Goal: Check status: Check status

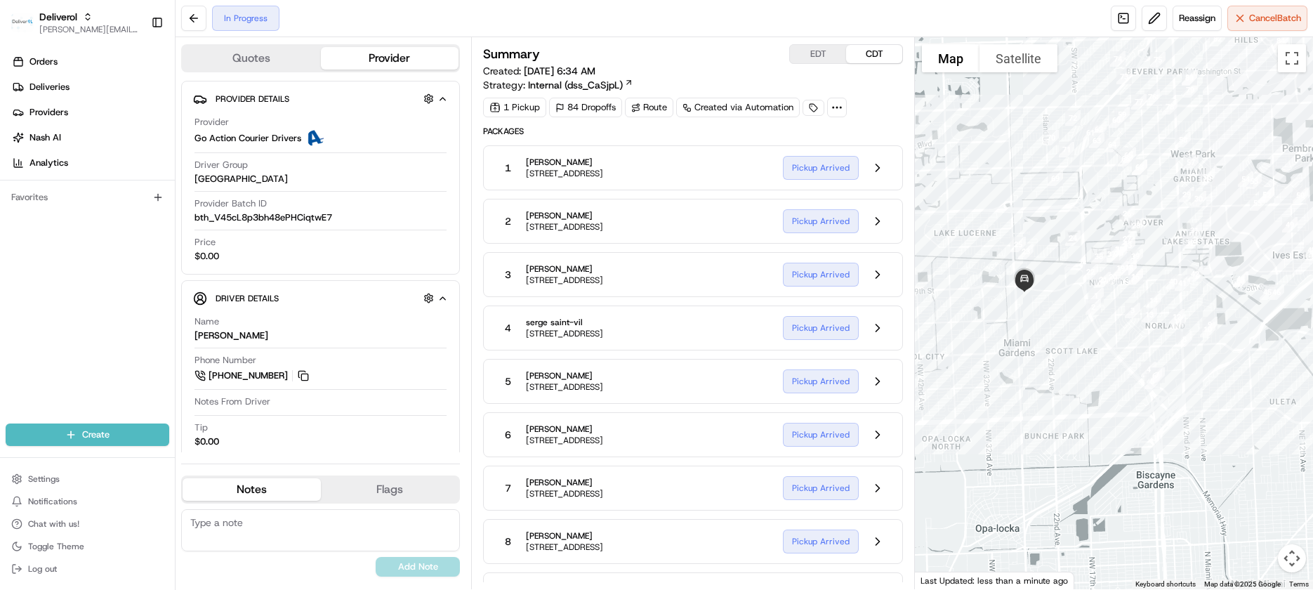
click at [817, 55] on button "EDT" at bounding box center [818, 54] width 56 height 18
click at [1211, 449] on div at bounding box center [1114, 313] width 398 height 552
click at [1292, 557] on button "Map camera controls" at bounding box center [1292, 558] width 28 height 28
click at [1257, 488] on button "Zoom in" at bounding box center [1257, 488] width 28 height 28
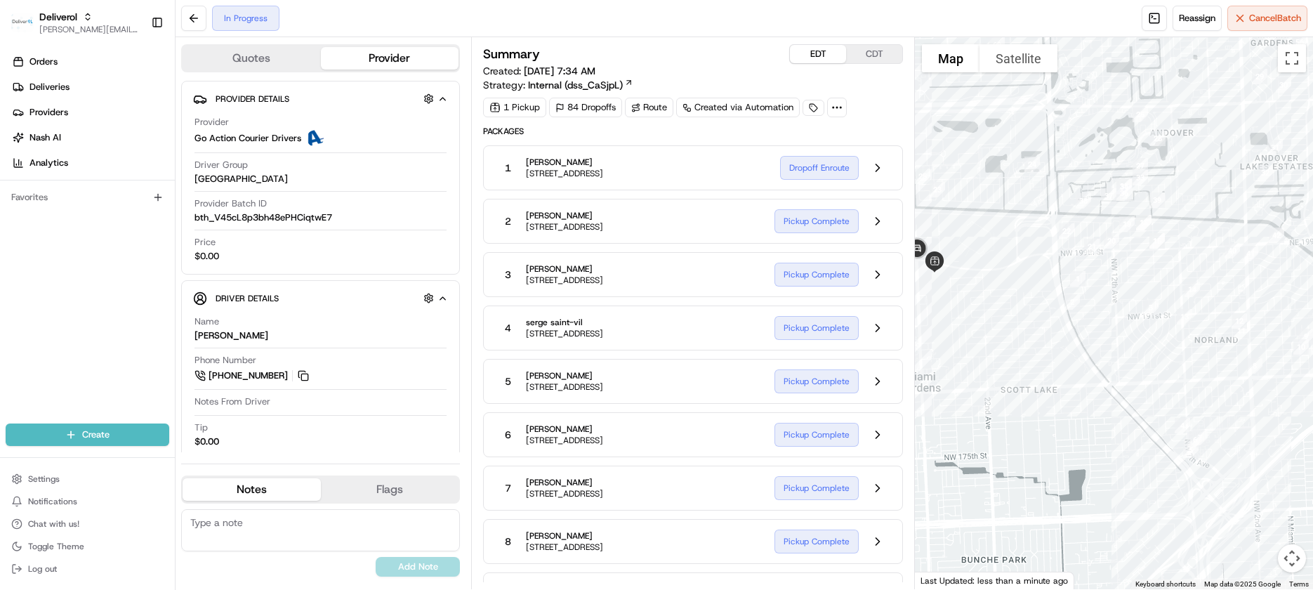
click at [1029, 377] on div at bounding box center [1114, 313] width 398 height 552
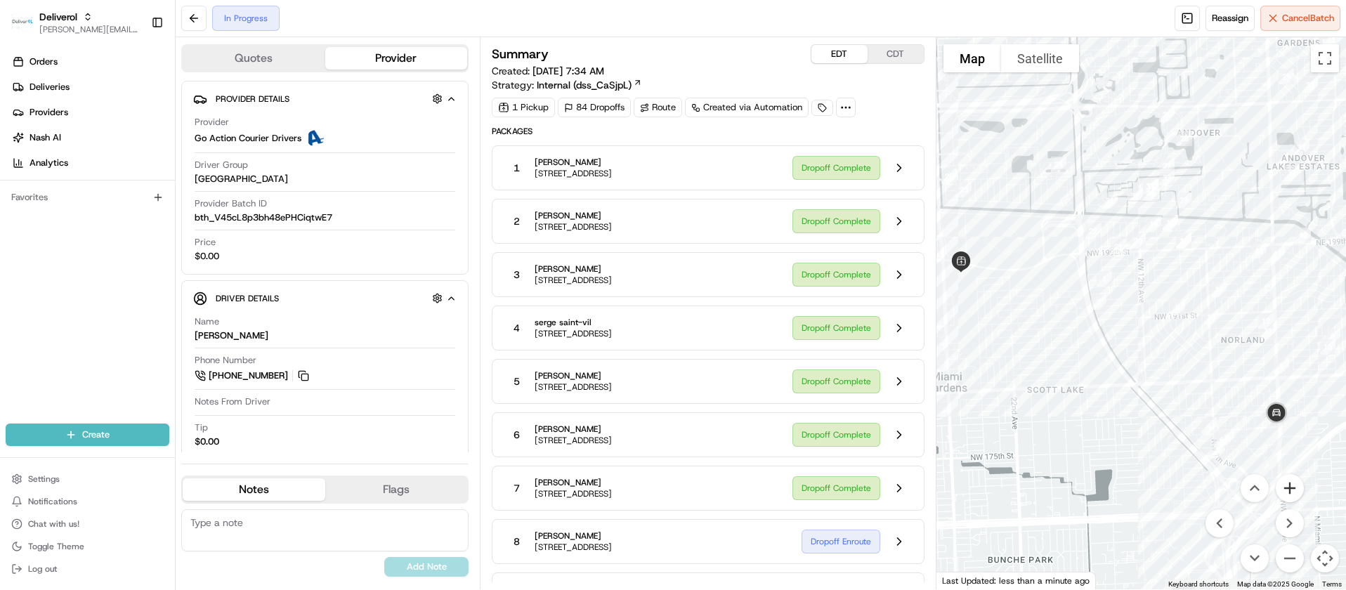
click at [1287, 484] on button "Zoom in" at bounding box center [1289, 488] width 28 height 28
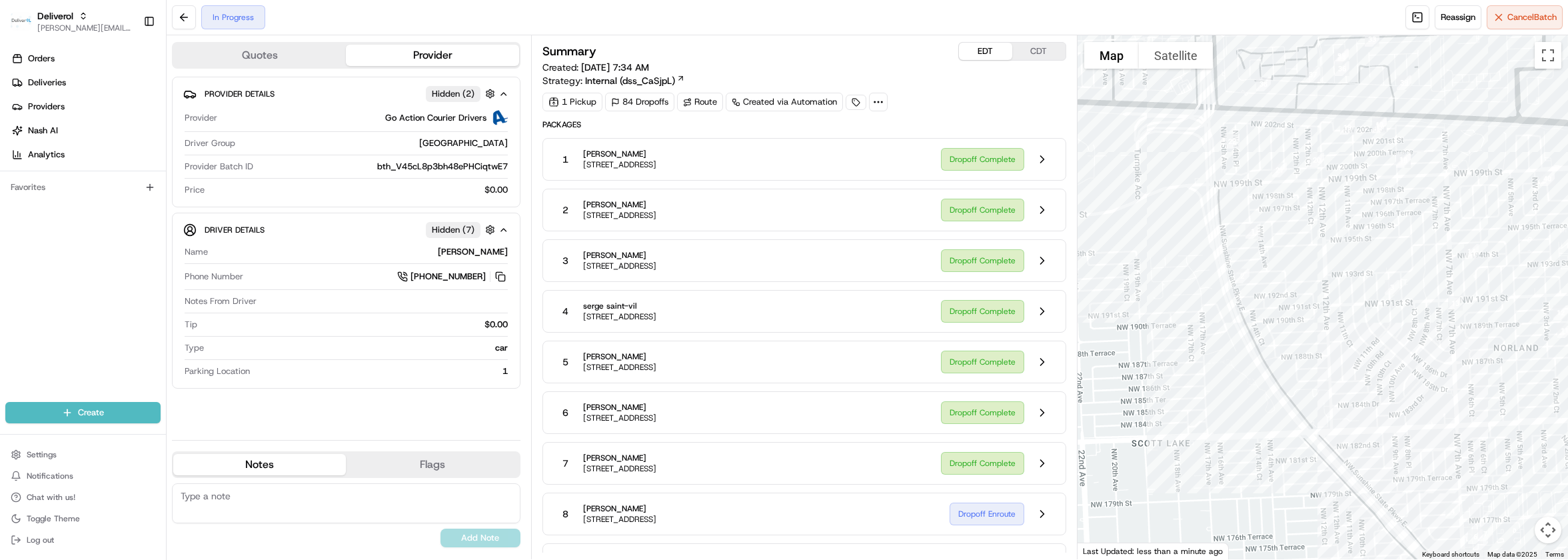
click at [1276, 532] on button "Map camera controls" at bounding box center [1547, 530] width 27 height 27
click at [1276, 528] on button "Map camera controls" at bounding box center [1547, 530] width 27 height 27
click at [1276, 494] on button "Move right" at bounding box center [1514, 496] width 27 height 27
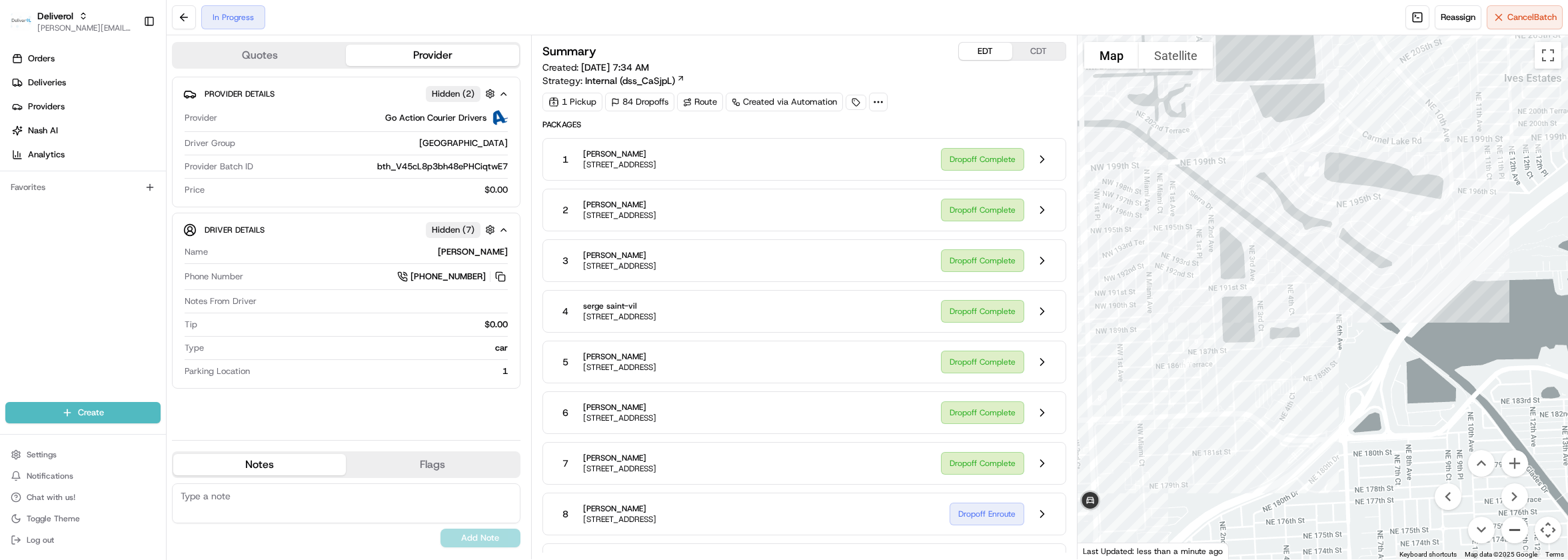
click at [1276, 525] on button "Zoom out" at bounding box center [1514, 530] width 27 height 27
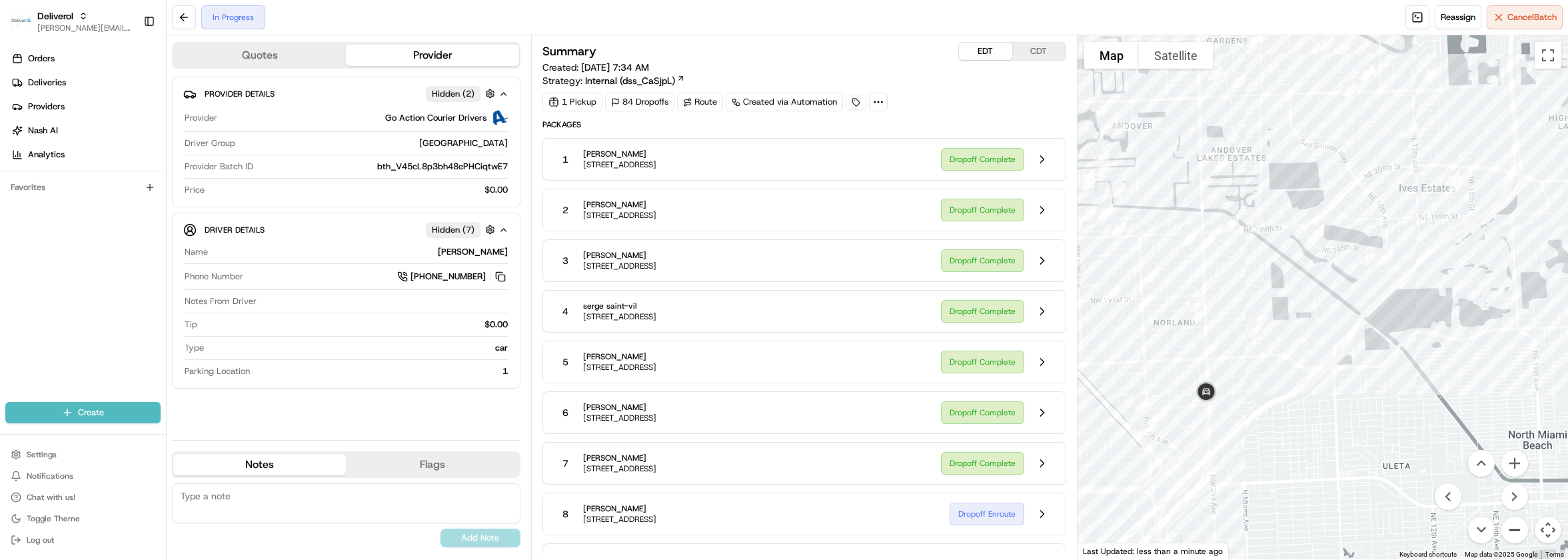
click at [1276, 524] on button "Zoom out" at bounding box center [1514, 530] width 27 height 27
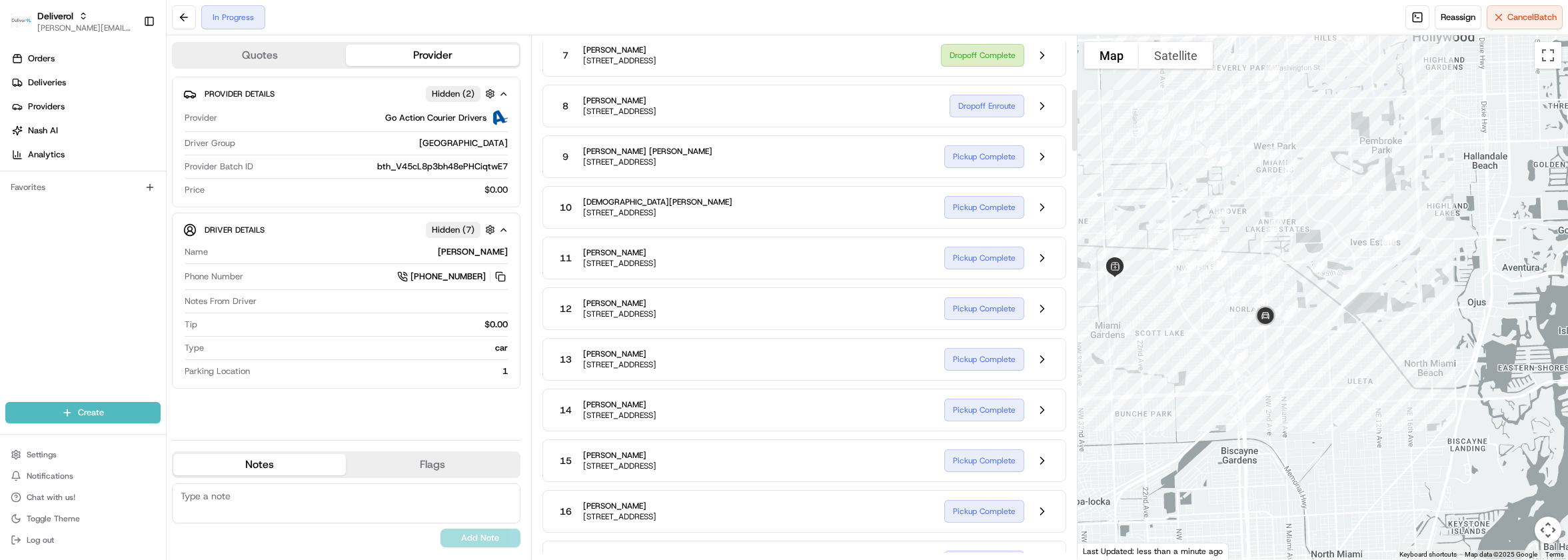
scroll to position [366, 0]
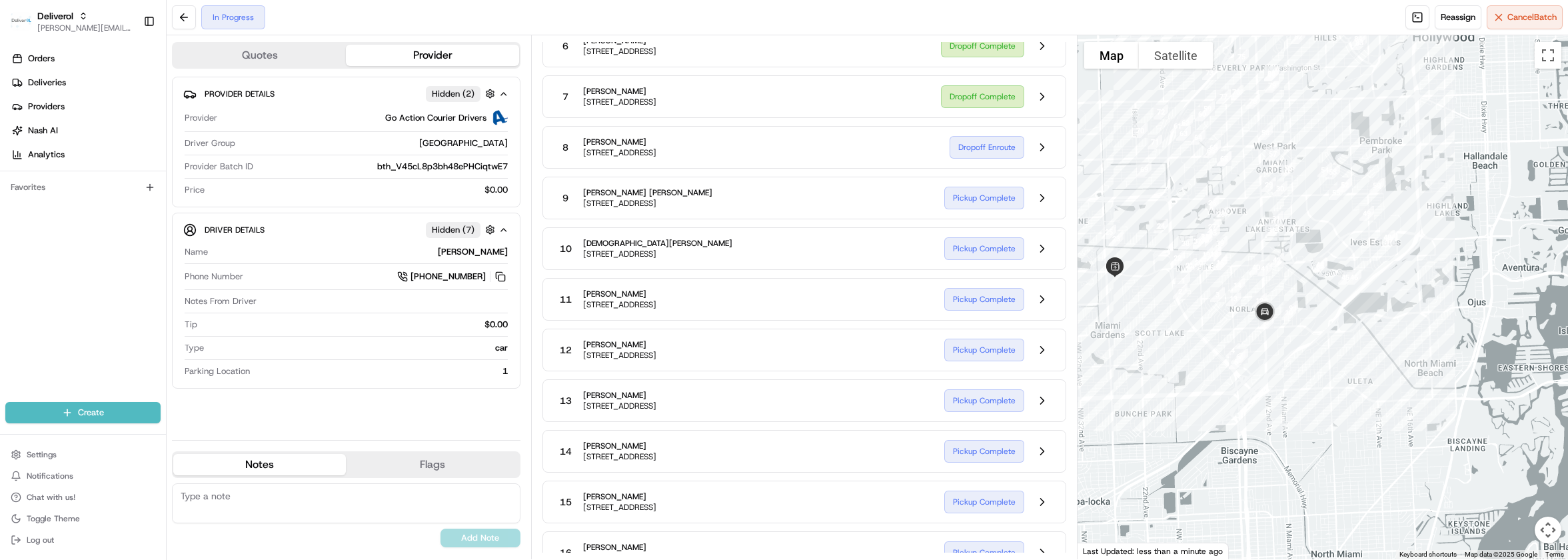
click at [1276, 532] on button "Map camera controls" at bounding box center [1547, 530] width 27 height 27
click at [1276, 470] on button "Zoom in" at bounding box center [1514, 463] width 27 height 27
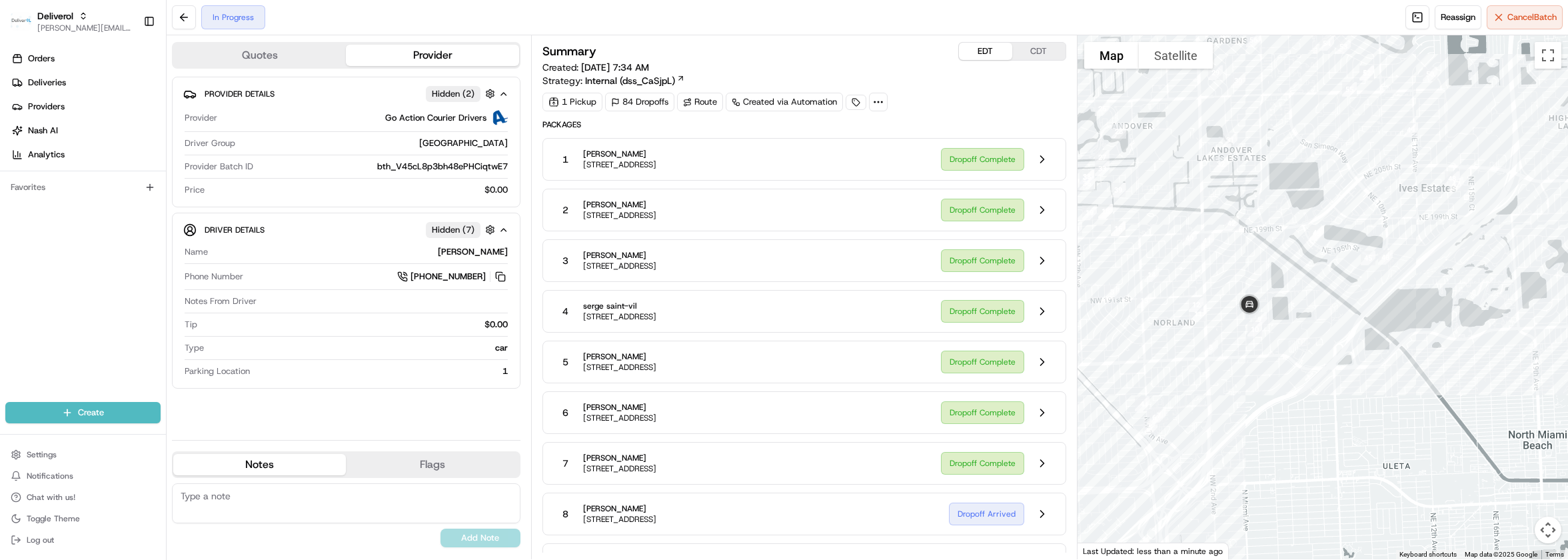
scroll to position [366, 0]
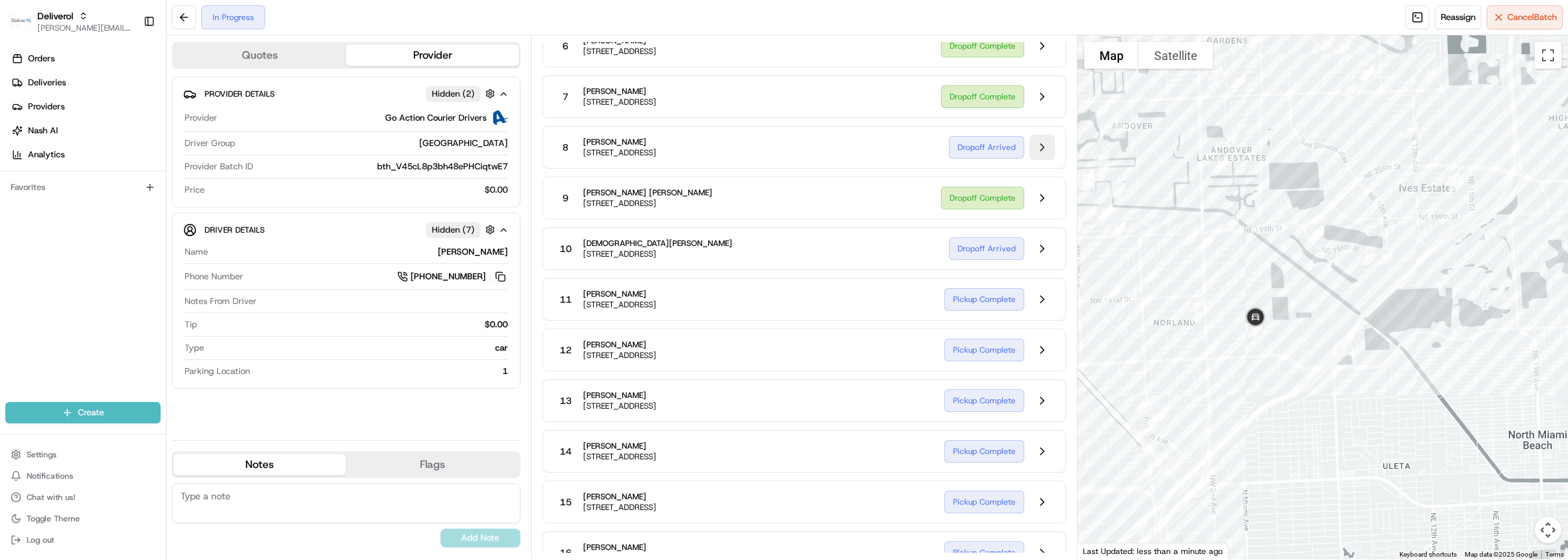
click at [1042, 145] on button at bounding box center [1042, 147] width 26 height 26
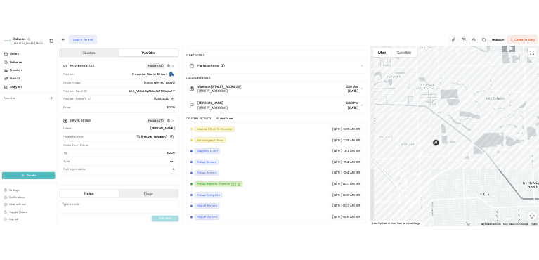
scroll to position [243, 0]
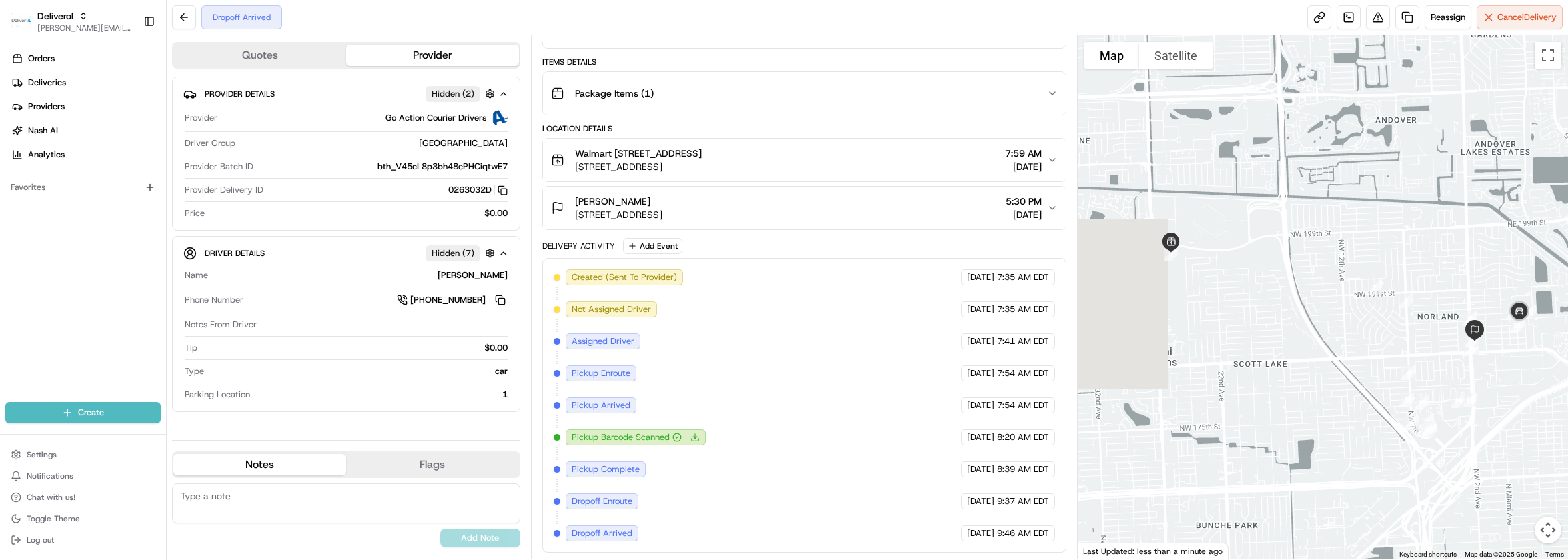
click at [1046, 205] on icon "button" at bounding box center [1051, 208] width 10 height 10
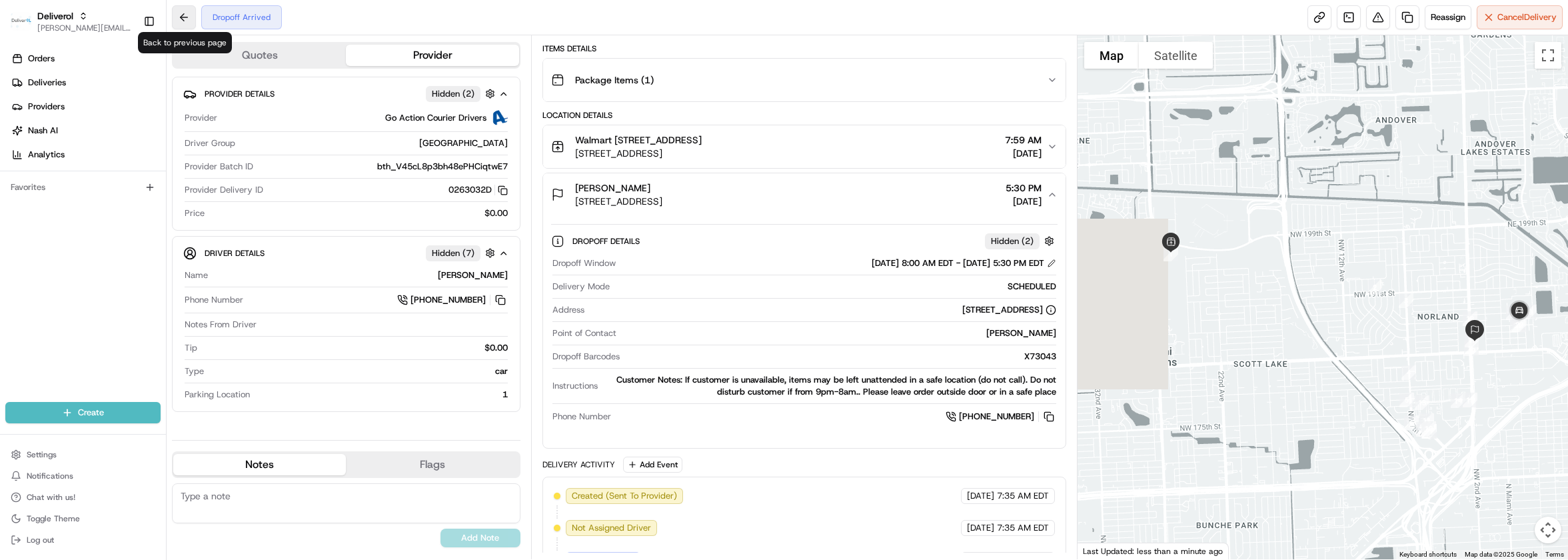
click at [187, 24] on button at bounding box center [183, 17] width 24 height 24
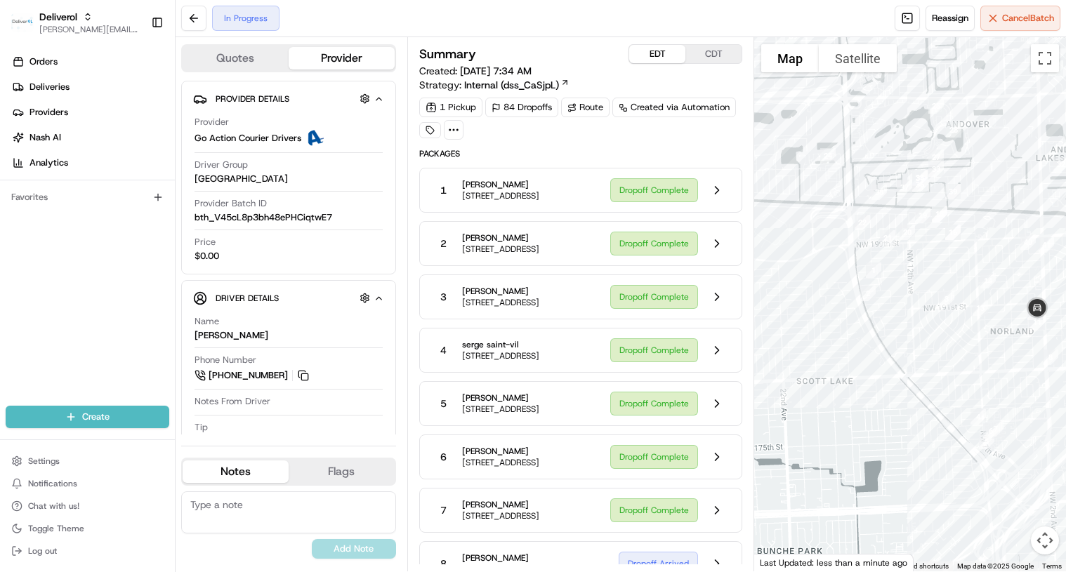
click at [742, 298] on div "3 Karen Clarke 19135 NW Tenth Ave, Miami Gardens, FL 33169, US Dropoff Complete" at bounding box center [581, 297] width 324 height 45
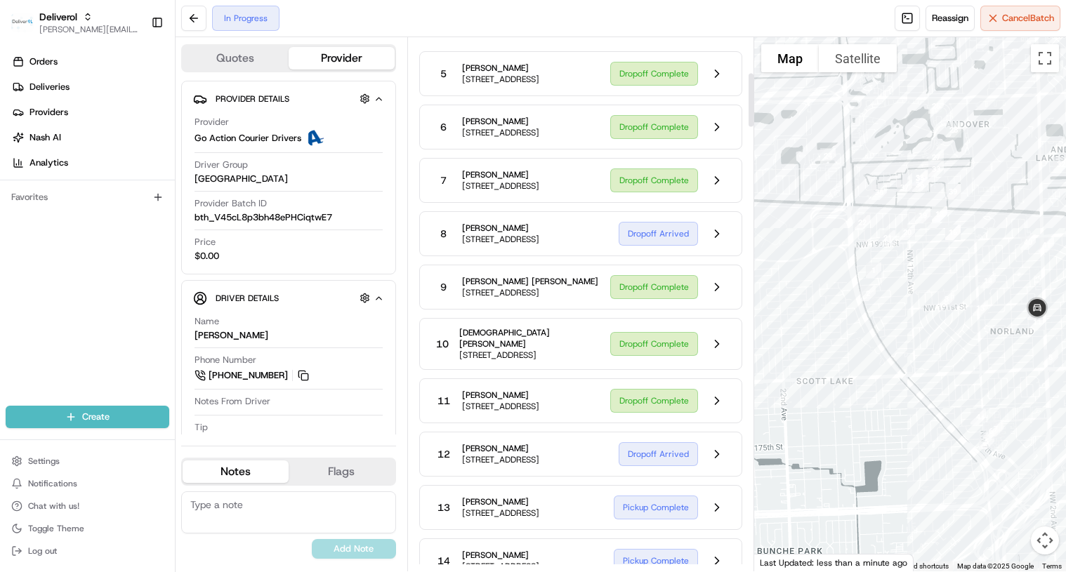
scroll to position [351, 0]
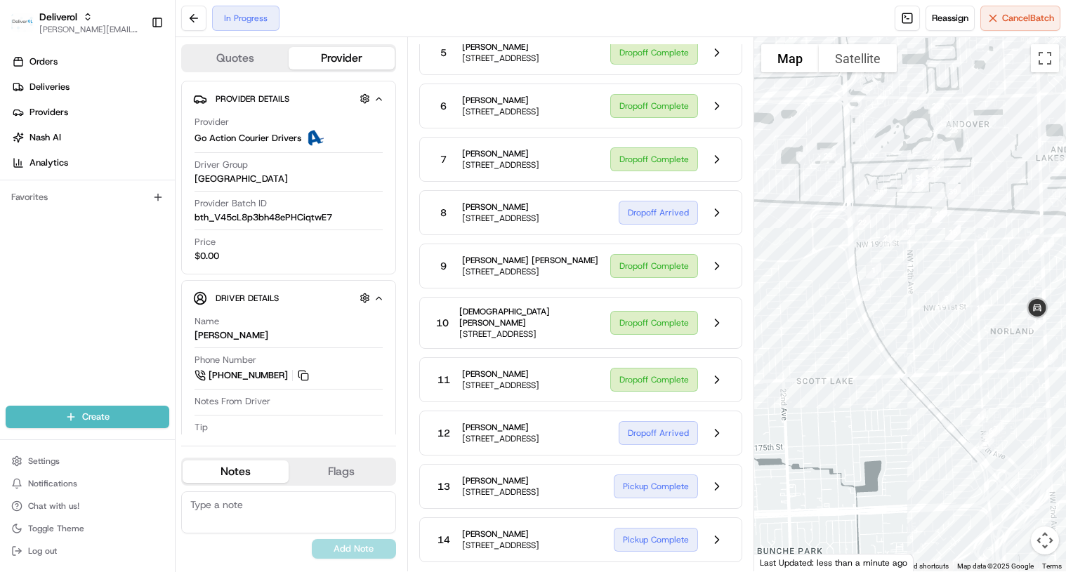
click at [663, 226] on div "Dropoff Arrived" at bounding box center [675, 212] width 112 height 27
click at [645, 226] on div "Dropoff Arrived" at bounding box center [675, 212] width 112 height 27
click at [710, 226] on button at bounding box center [717, 212] width 27 height 27
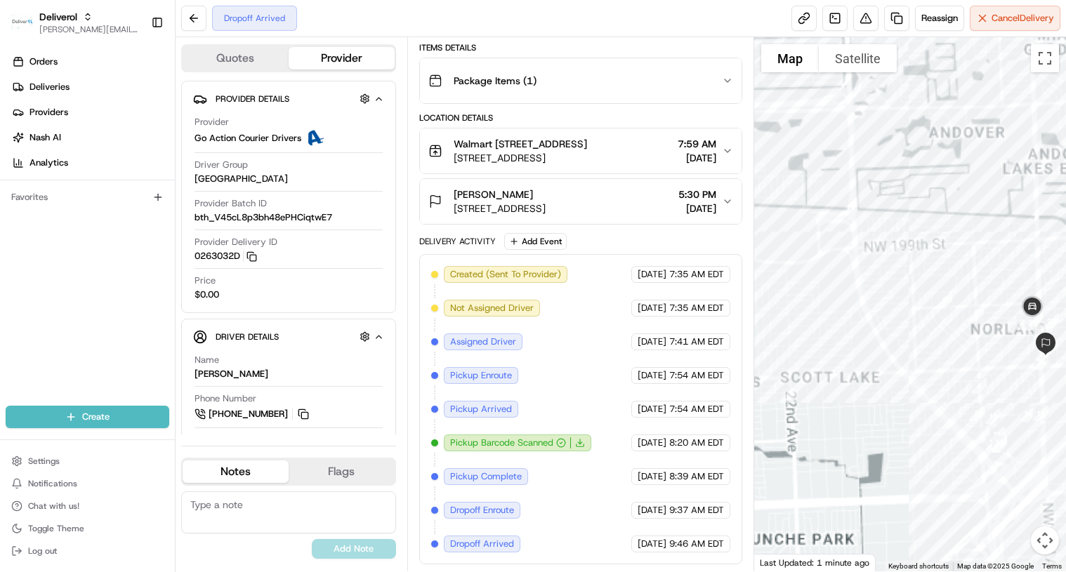
scroll to position [283, 0]
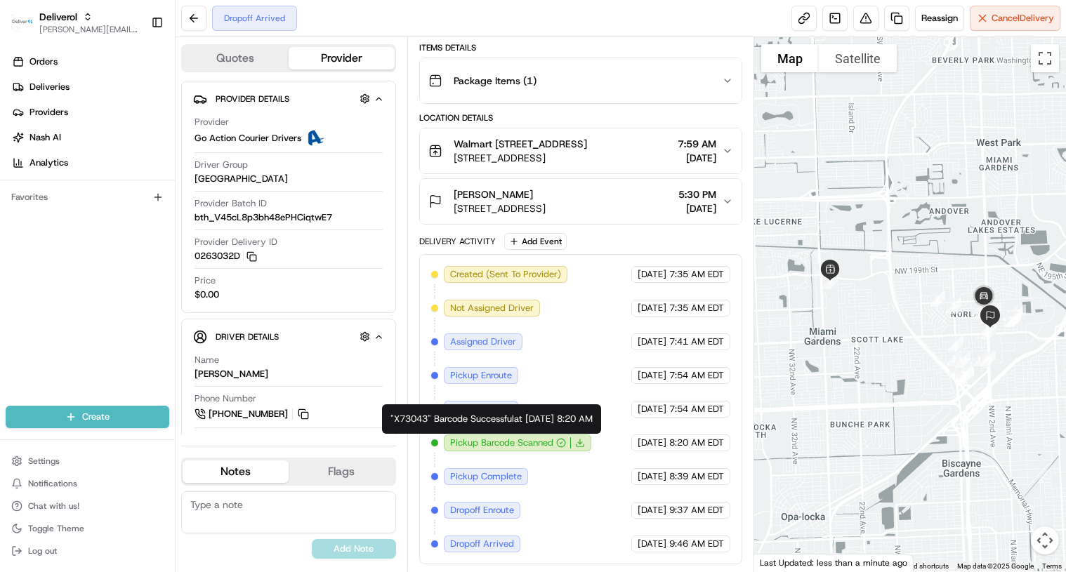
click at [533, 443] on span "Pickup Barcode Scanned" at bounding box center [501, 443] width 103 height 13
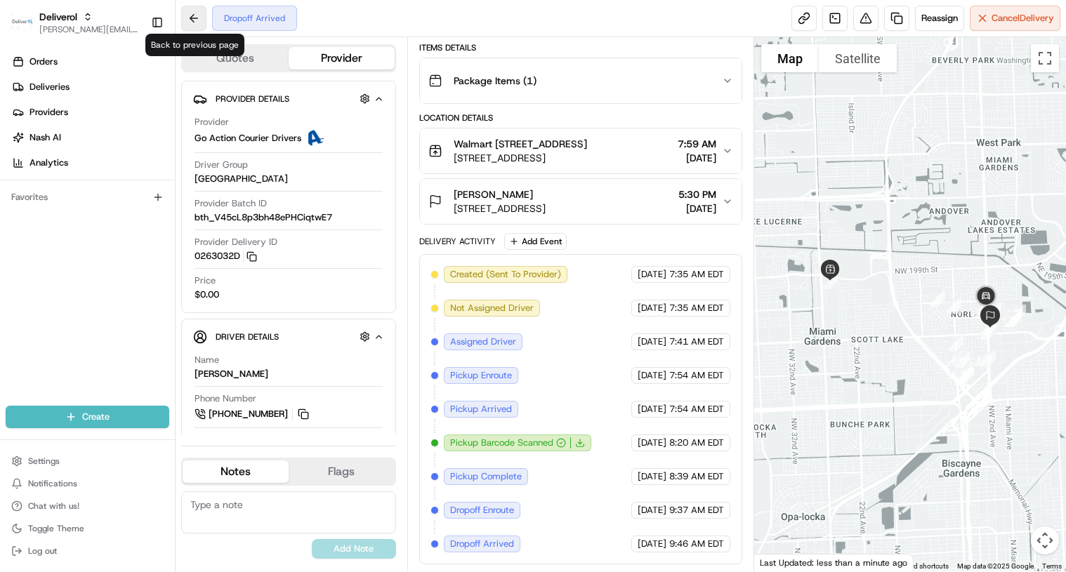
click at [183, 17] on button at bounding box center [193, 18] width 25 height 25
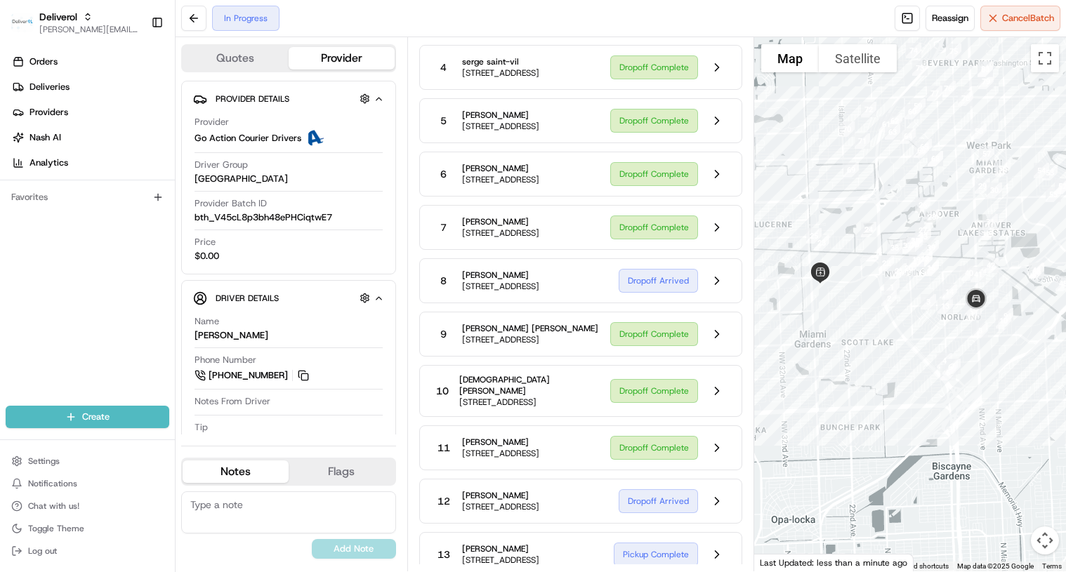
click at [641, 241] on div "Dropoff Complete" at bounding box center [670, 227] width 120 height 27
click at [715, 241] on button at bounding box center [717, 227] width 27 height 27
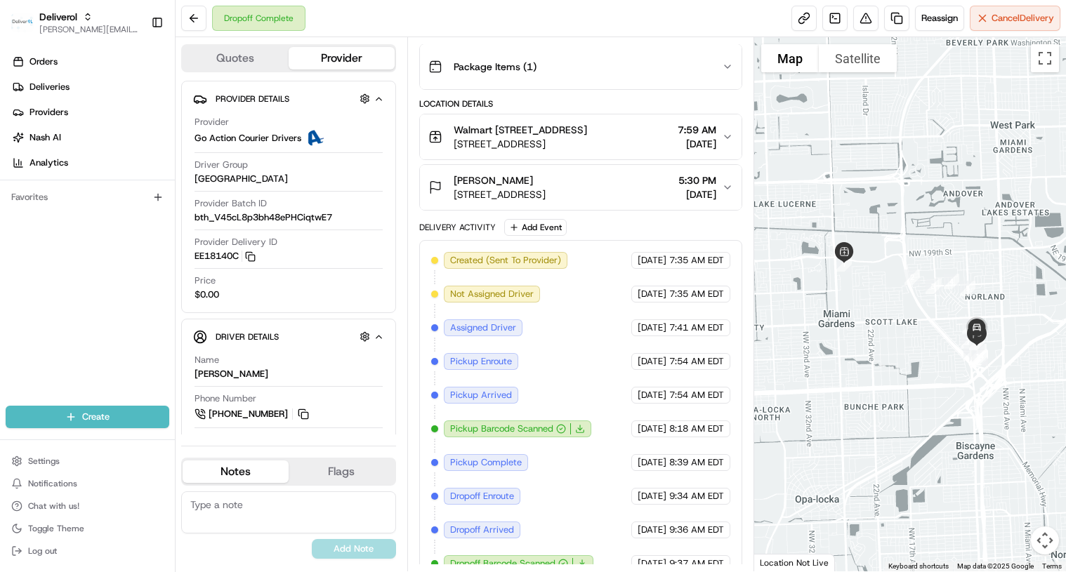
scroll to position [350, 0]
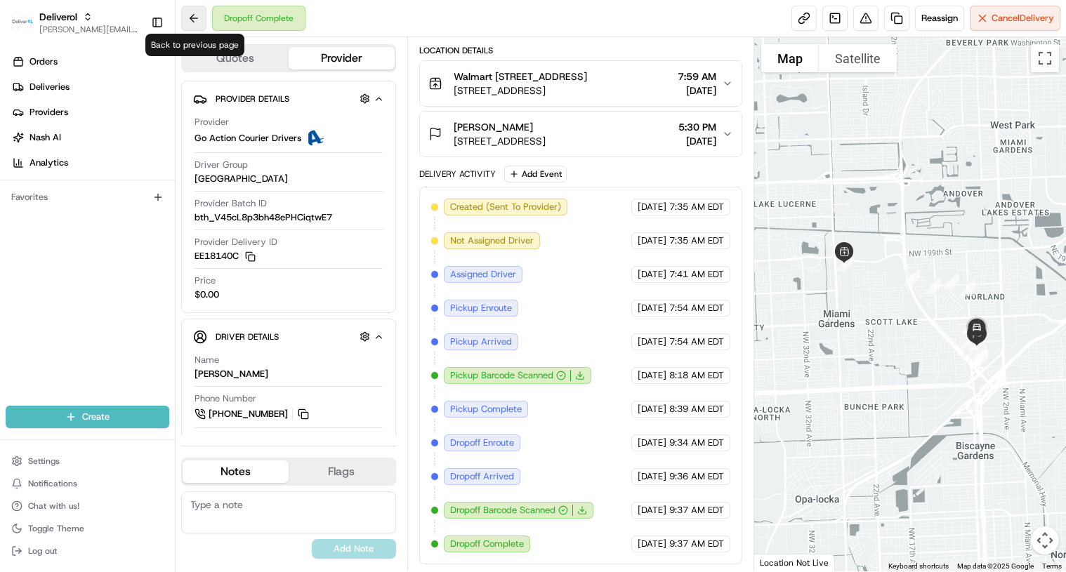
click at [196, 12] on button at bounding box center [193, 18] width 25 height 25
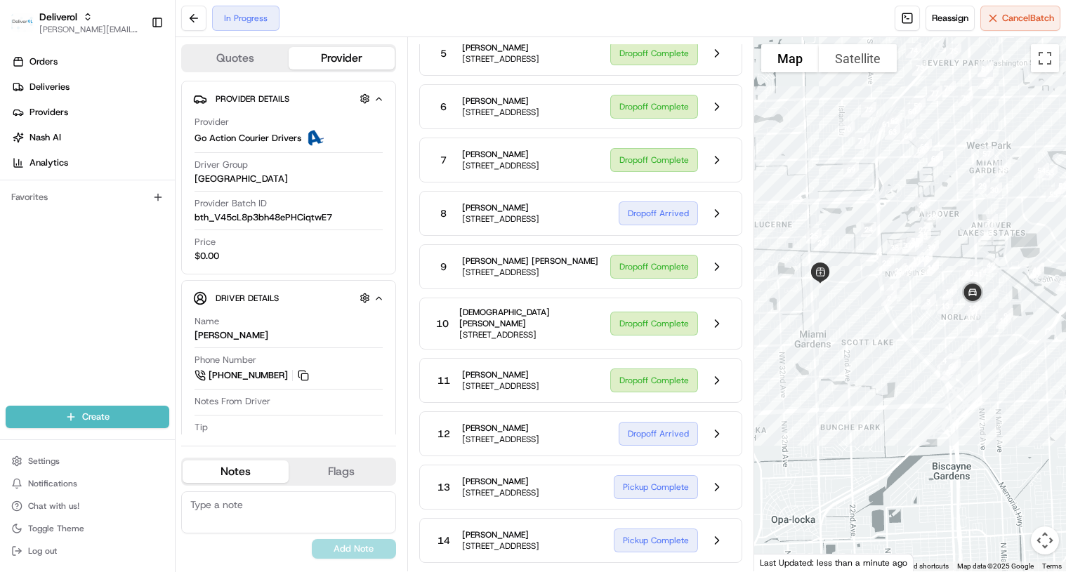
click at [749, 241] on div "Summary EDT CDT Created: 08/22/2025 7:34 AM Strategy: Internal (dss_CaSjpL) 1 P…" at bounding box center [581, 304] width 348 height 534
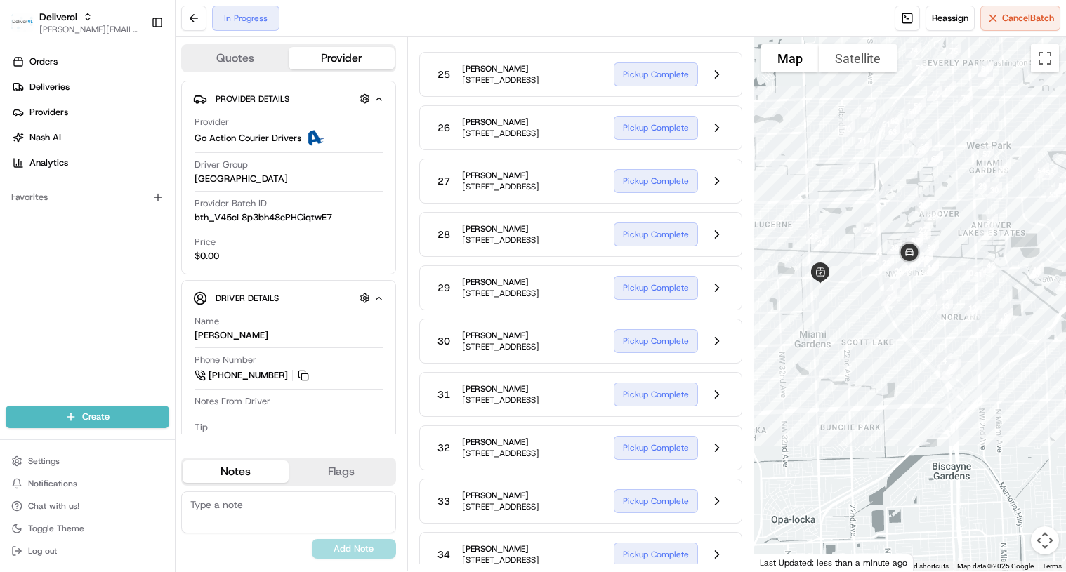
scroll to position [1474, 0]
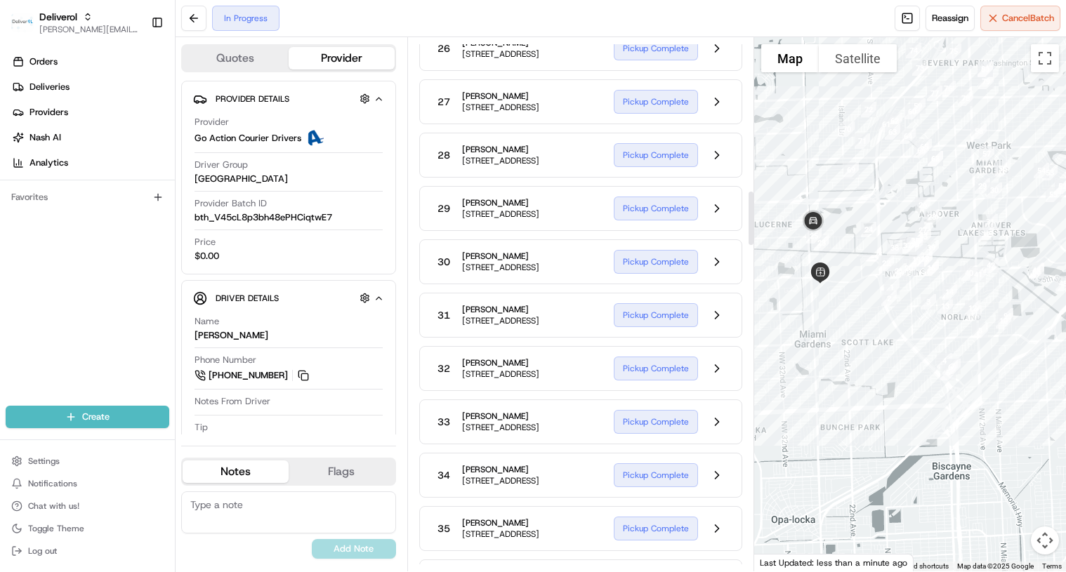
scroll to position [1508, 0]
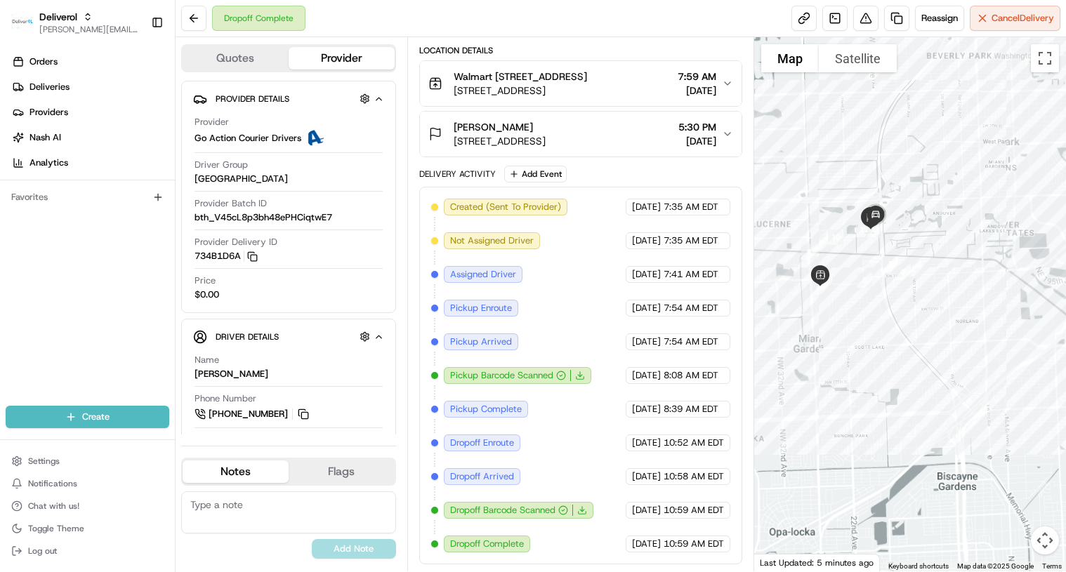
scroll to position [350, 0]
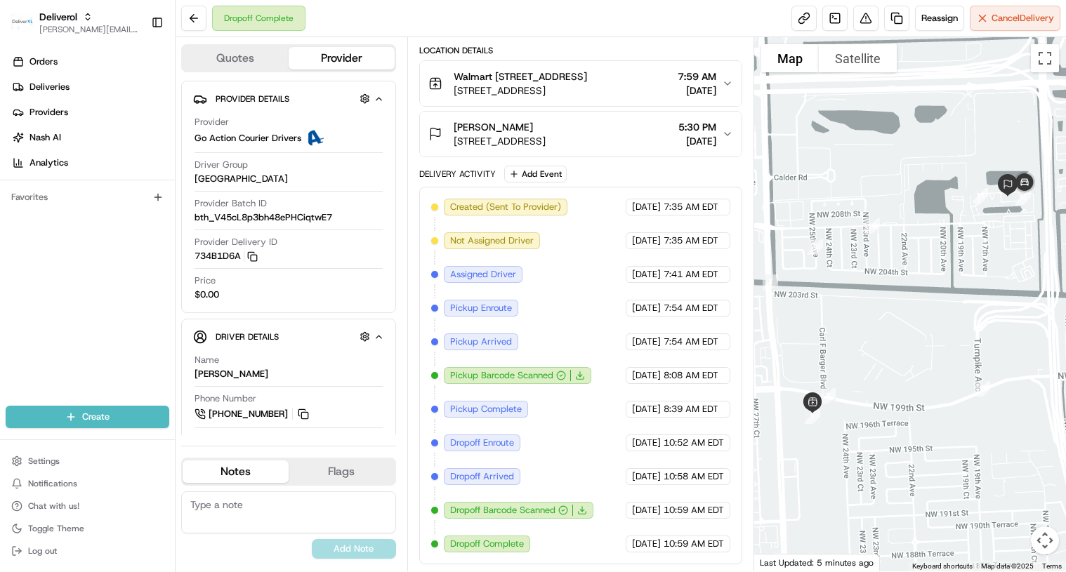
click at [726, 133] on icon "button" at bounding box center [728, 134] width 6 height 3
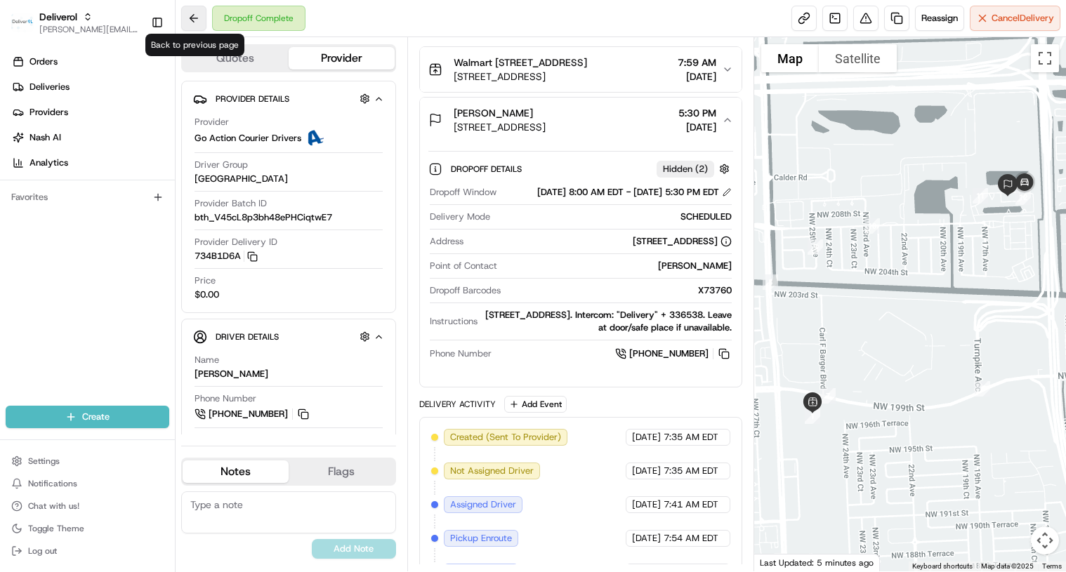
click at [191, 18] on button at bounding box center [193, 18] width 25 height 25
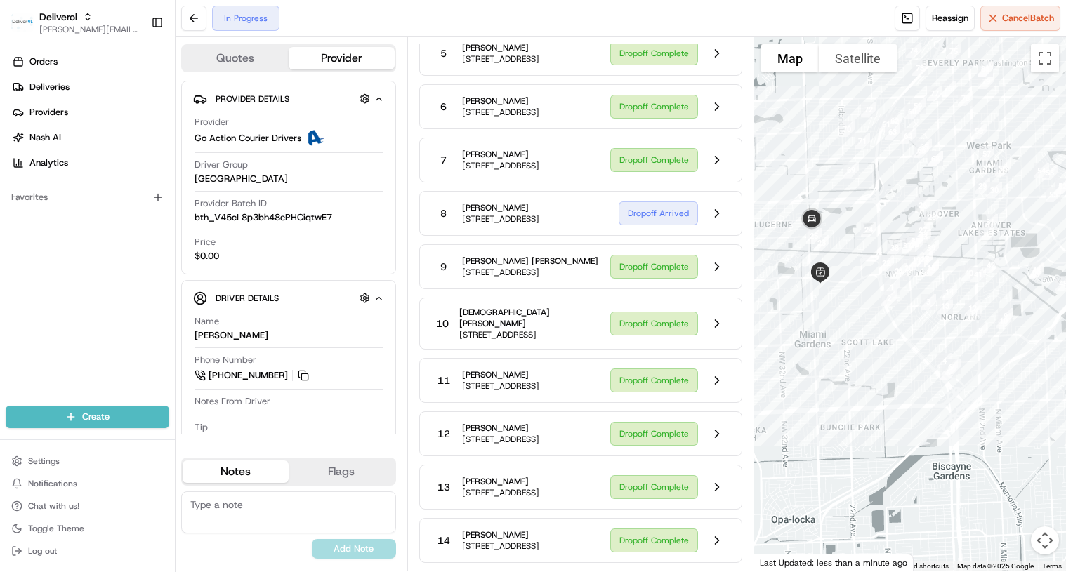
click at [648, 227] on div "Dropoff Arrived" at bounding box center [675, 213] width 112 height 27
click at [714, 227] on button at bounding box center [717, 213] width 27 height 27
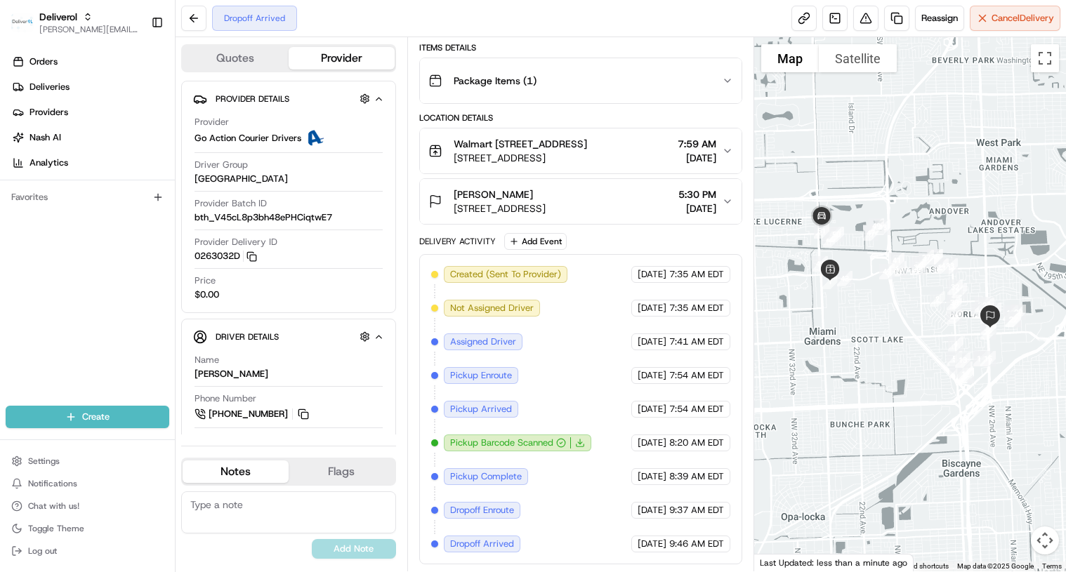
click at [721, 197] on div "Lequesha Lambert 18425 NW 2ND Ave, Ste 350, Miami Gardens, FL 33169, US 5:30 PM…" at bounding box center [575, 202] width 294 height 28
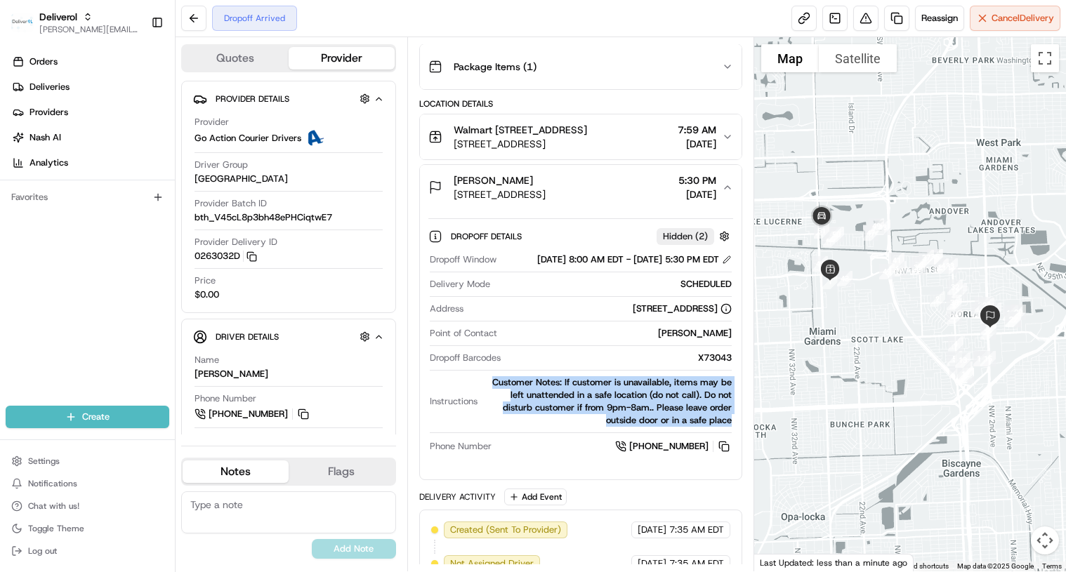
drag, startPoint x: 493, startPoint y: 419, endPoint x: 731, endPoint y: 461, distance: 241.7
click at [731, 427] on div "Customer Notes: If customer is unavailable, items may be left unattended in a s…" at bounding box center [607, 401] width 249 height 51
copy div "Customer Notes: If customer is unavailable, items may be left unattended in a s…"
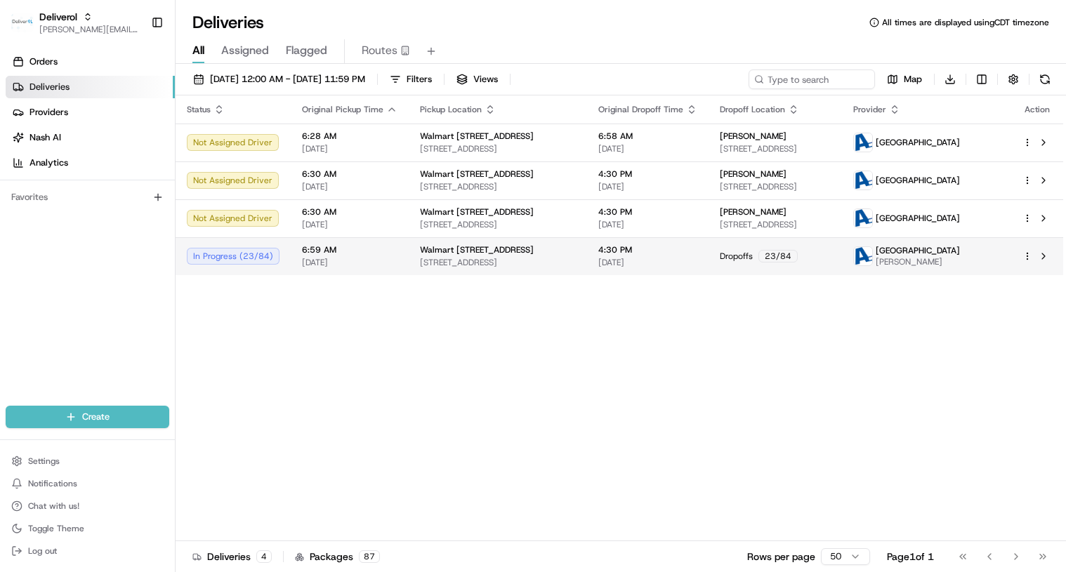
click at [228, 258] on div "In Progress ( 23 / 84 )" at bounding box center [233, 256] width 93 height 17
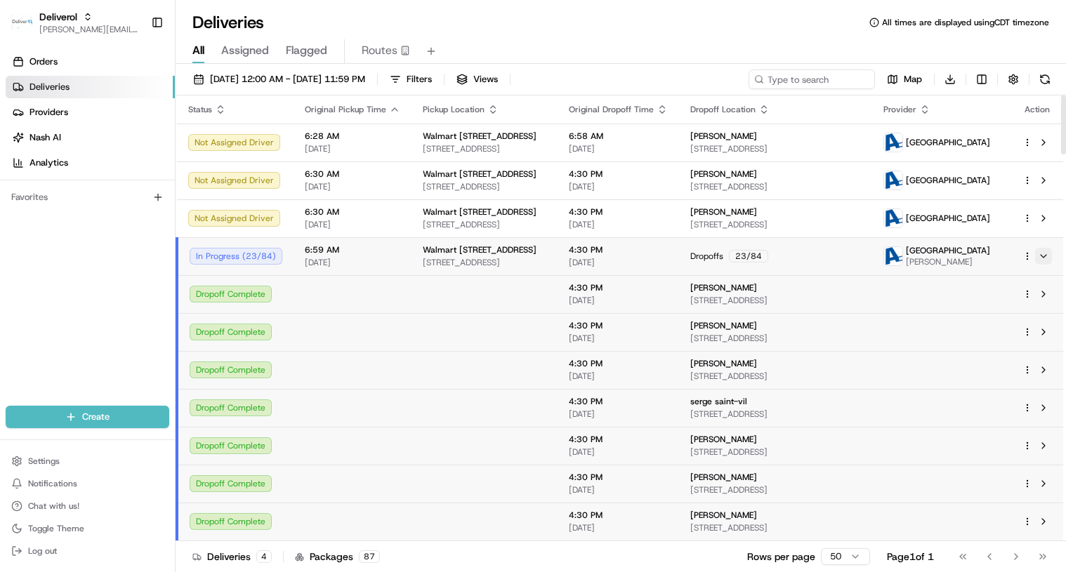
click at [1042, 254] on button at bounding box center [1043, 256] width 17 height 17
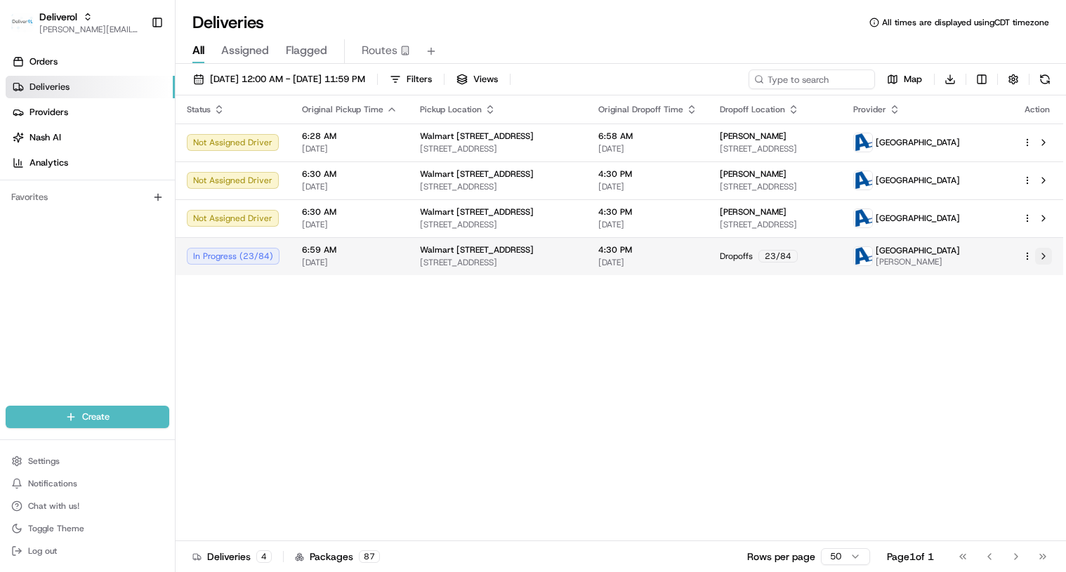
click at [1042, 254] on button at bounding box center [1043, 256] width 17 height 17
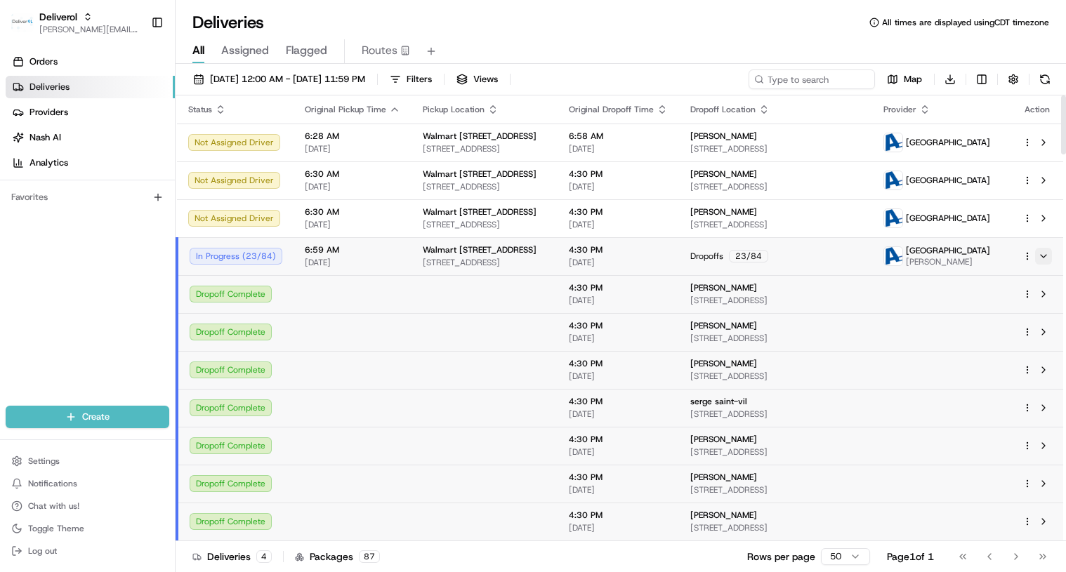
click at [1042, 254] on button at bounding box center [1043, 256] width 17 height 17
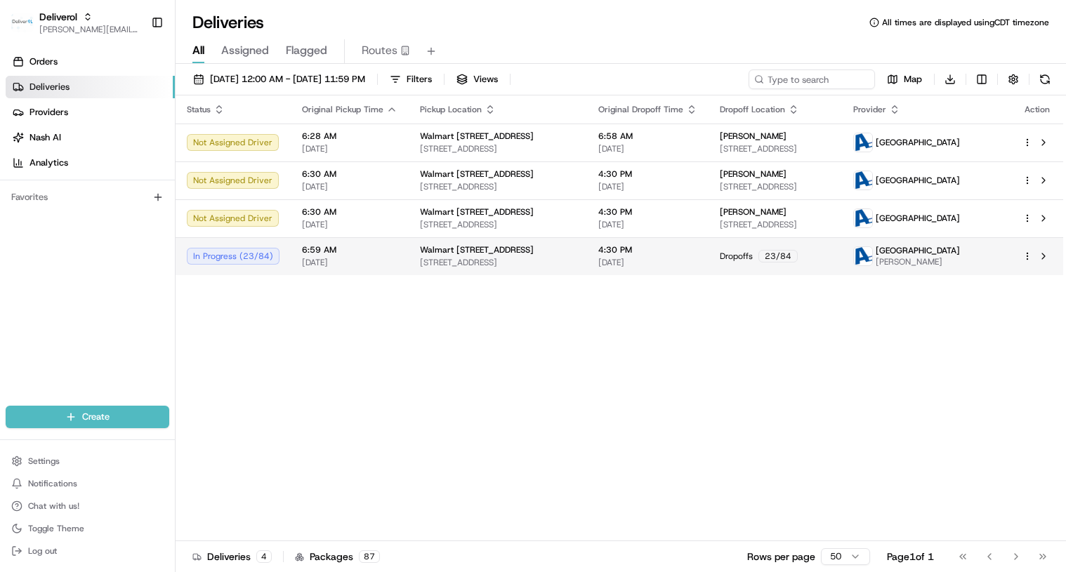
click at [1027, 253] on html "Deliverol [PERSON_NAME][EMAIL_ADDRESS][PERSON_NAME][DOMAIN_NAME] Toggle Sidebar…" at bounding box center [533, 286] width 1066 height 572
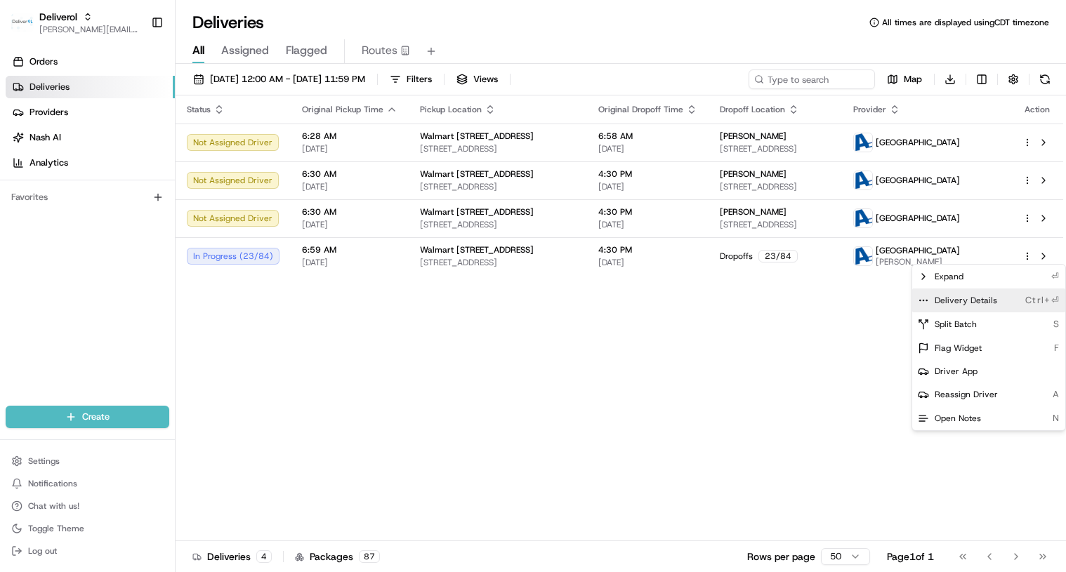
click at [997, 299] on div "Delivery Details Ctrl+⏎" at bounding box center [988, 301] width 153 height 24
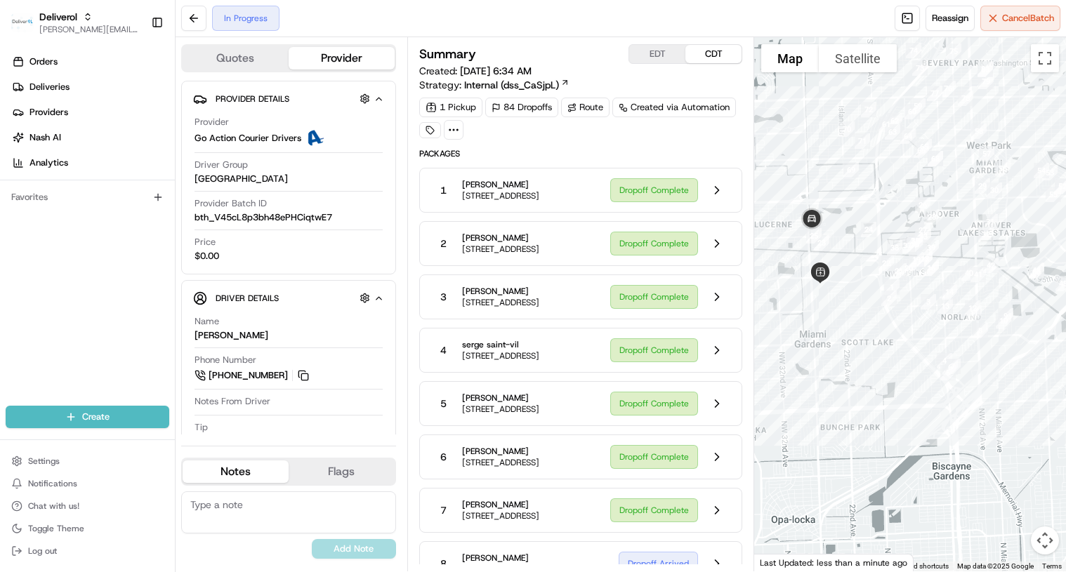
click at [747, 176] on div "Summary EDT CDT Created: 08/22/2025 6:34 AM Strategy: Internal (dss_CaSjpL) 1 P…" at bounding box center [581, 304] width 348 height 534
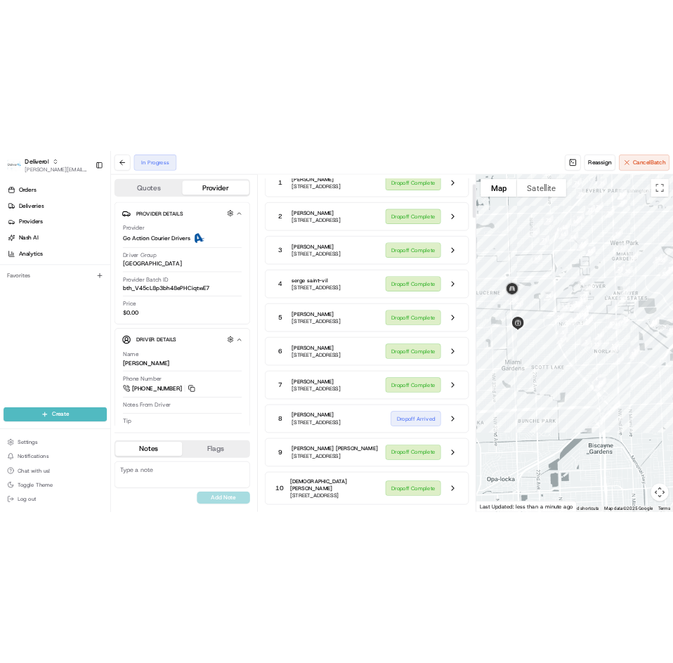
scroll to position [211, 0]
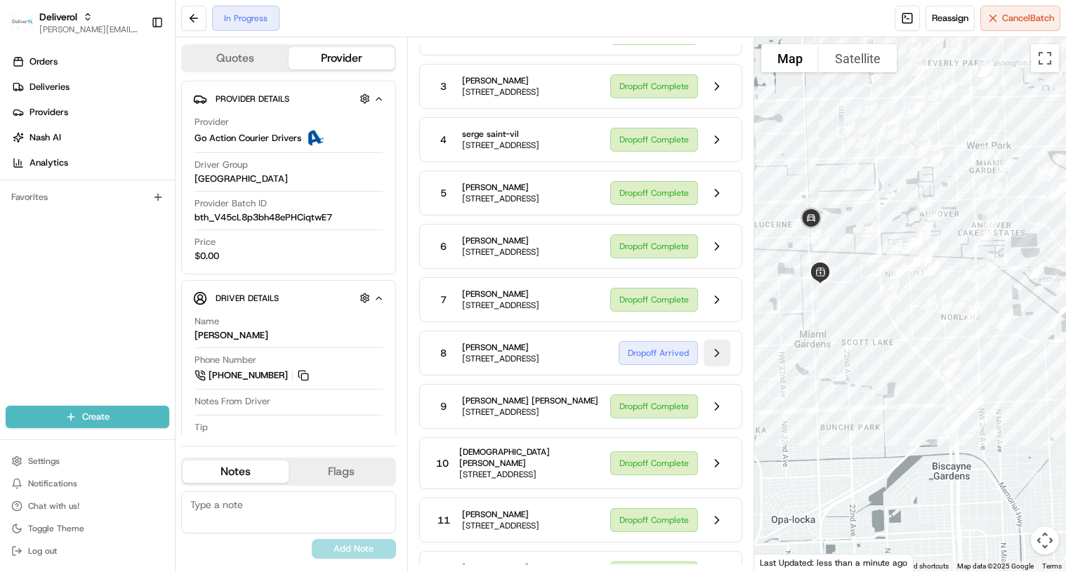
click at [709, 367] on button at bounding box center [717, 353] width 27 height 27
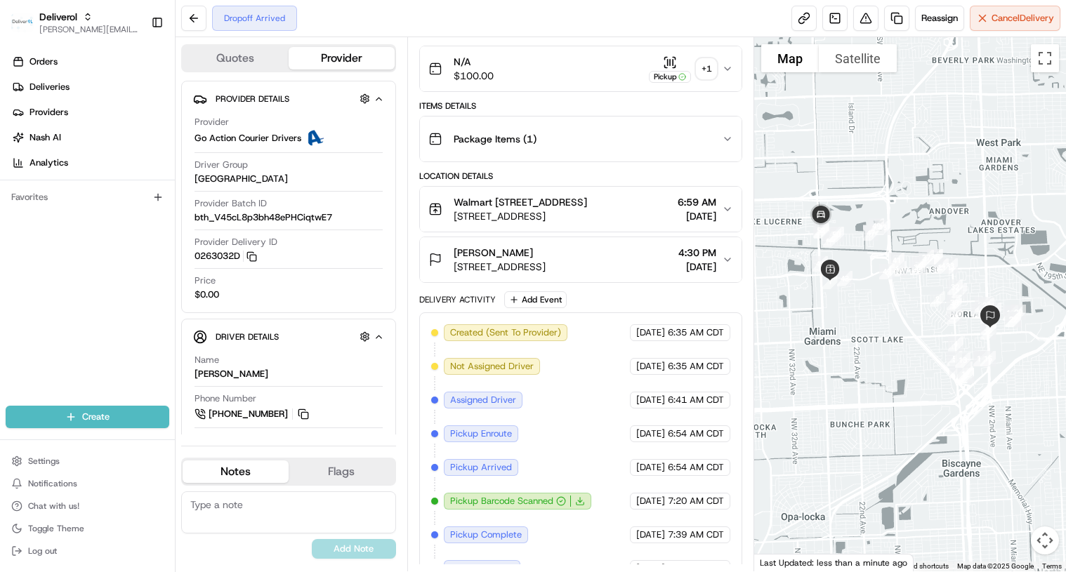
click at [728, 265] on icon "button" at bounding box center [727, 259] width 11 height 11
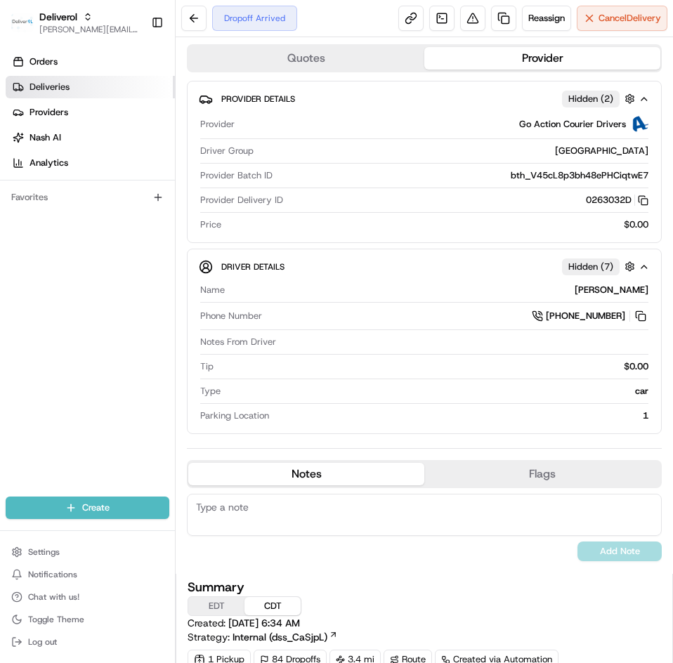
click at [49, 83] on span "Deliveries" at bounding box center [49, 87] width 40 height 13
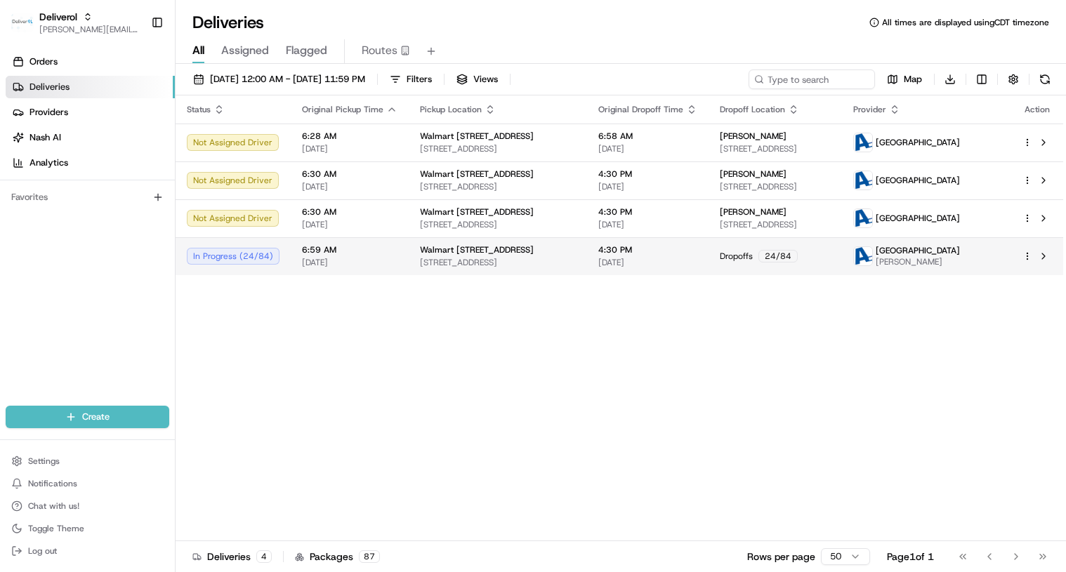
click at [1029, 254] on html "Deliverol chris.sexton@deliverol.com Toggle Sidebar Orders Deliveries Providers…" at bounding box center [533, 286] width 1066 height 572
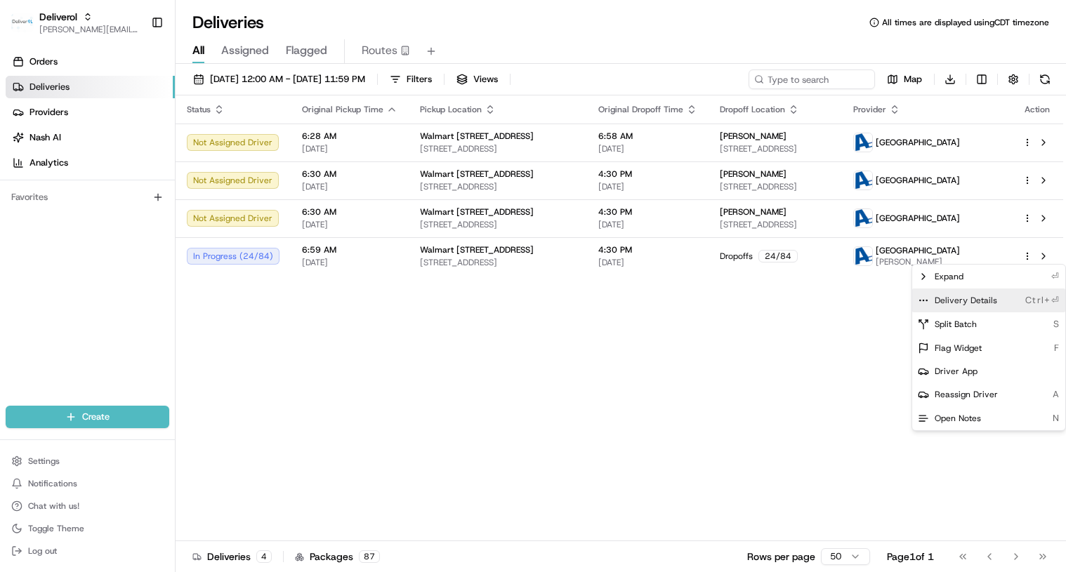
click at [988, 303] on span "Delivery Details" at bounding box center [966, 300] width 63 height 11
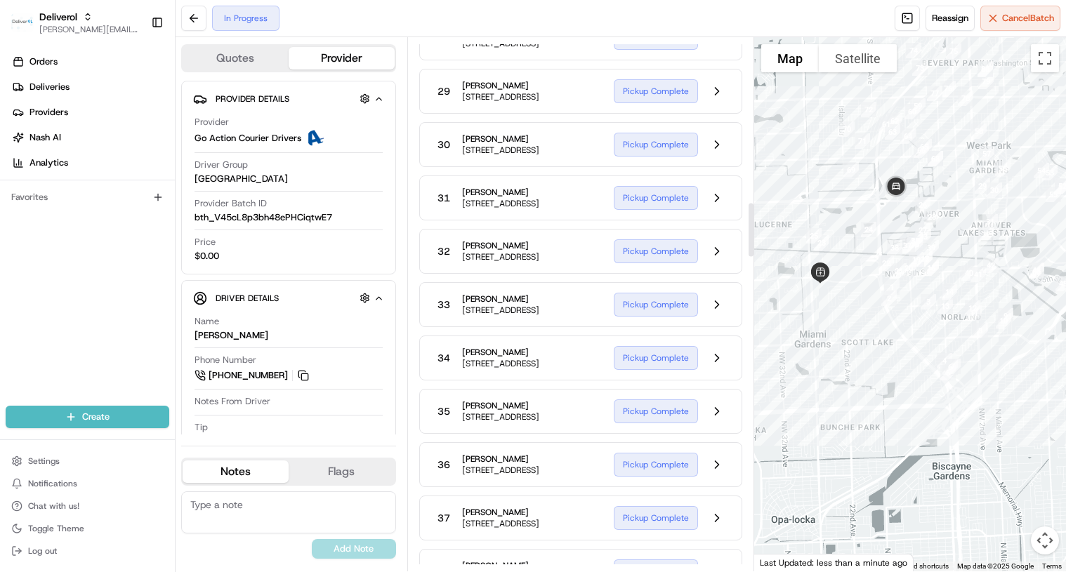
scroll to position [1615, 0]
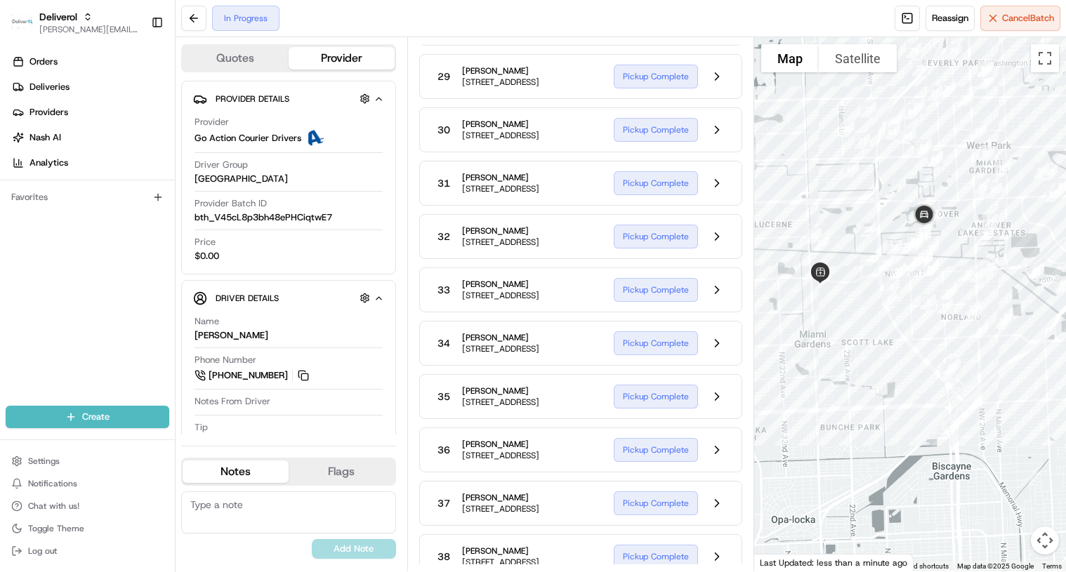
click at [732, 99] on div "29 [PERSON_NAME] [STREET_ADDRESS] Pickup Complete" at bounding box center [581, 76] width 324 height 45
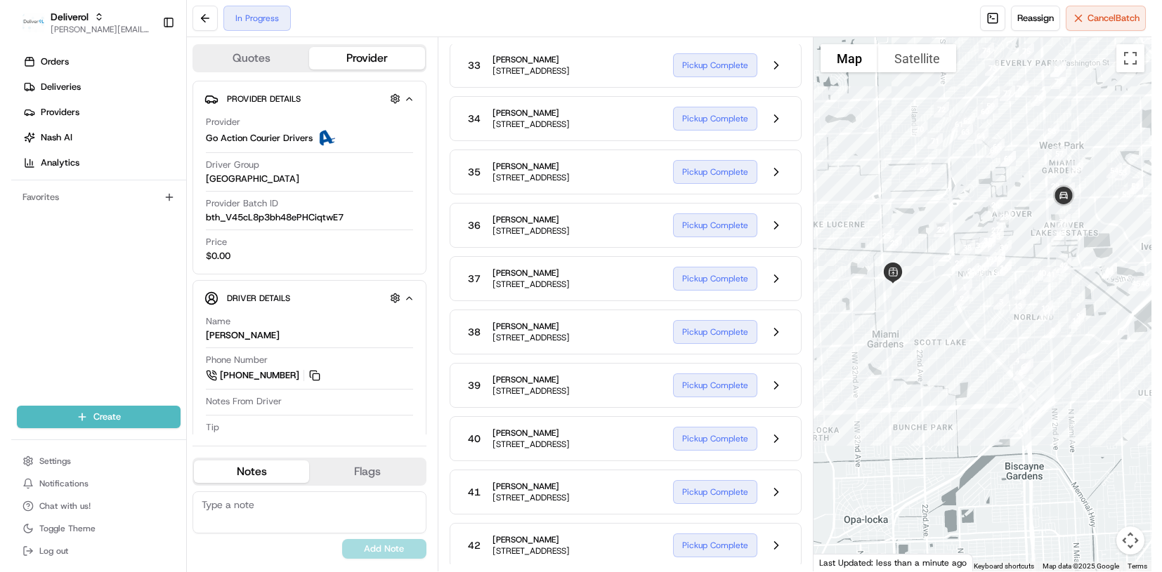
scroll to position [1826, 0]
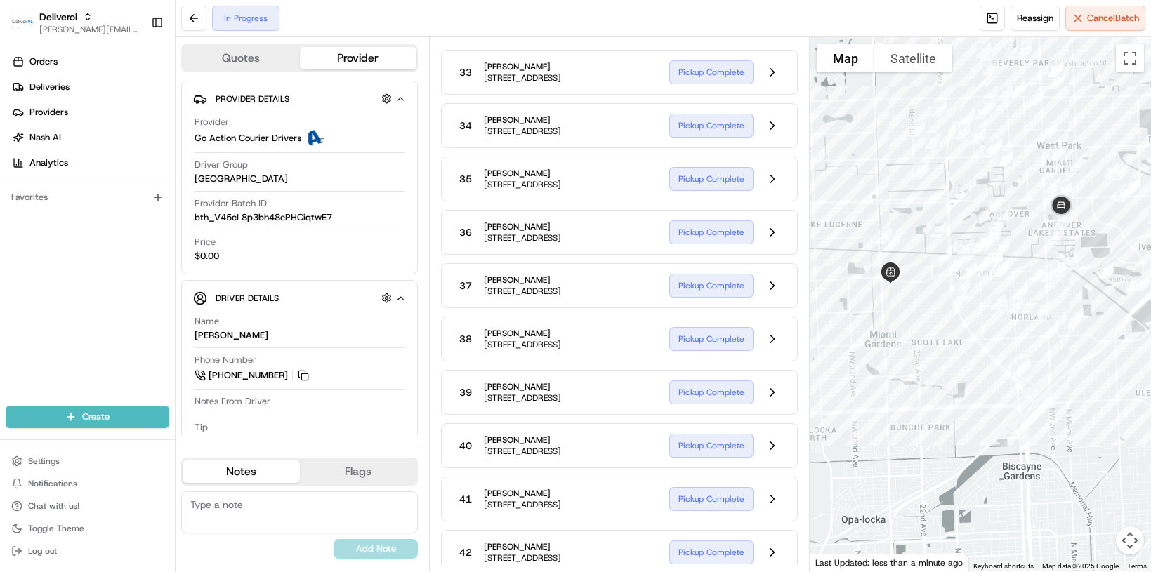
click at [1065, 541] on button "Map camera controls" at bounding box center [1130, 541] width 28 height 28
click at [1065, 470] on button "Zoom in" at bounding box center [1095, 471] width 28 height 28
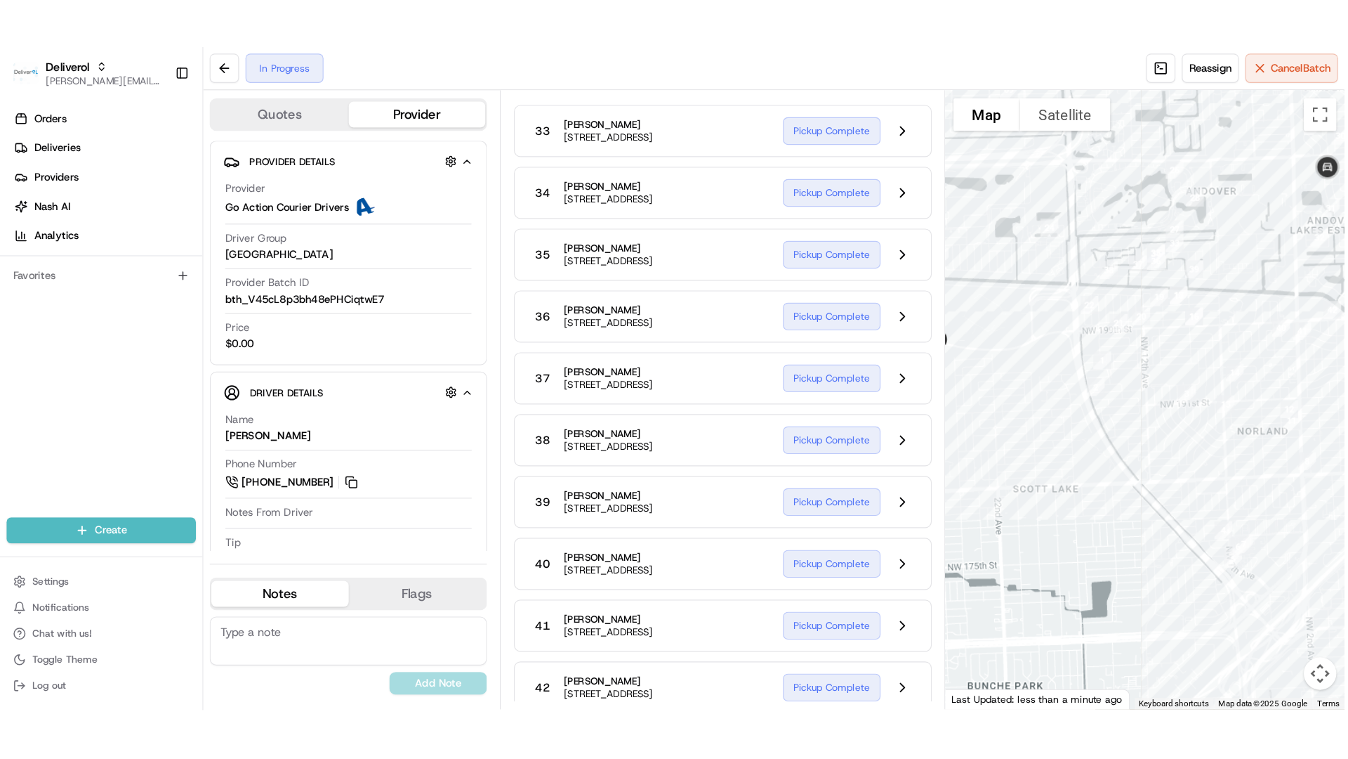
scroll to position [1815, 0]
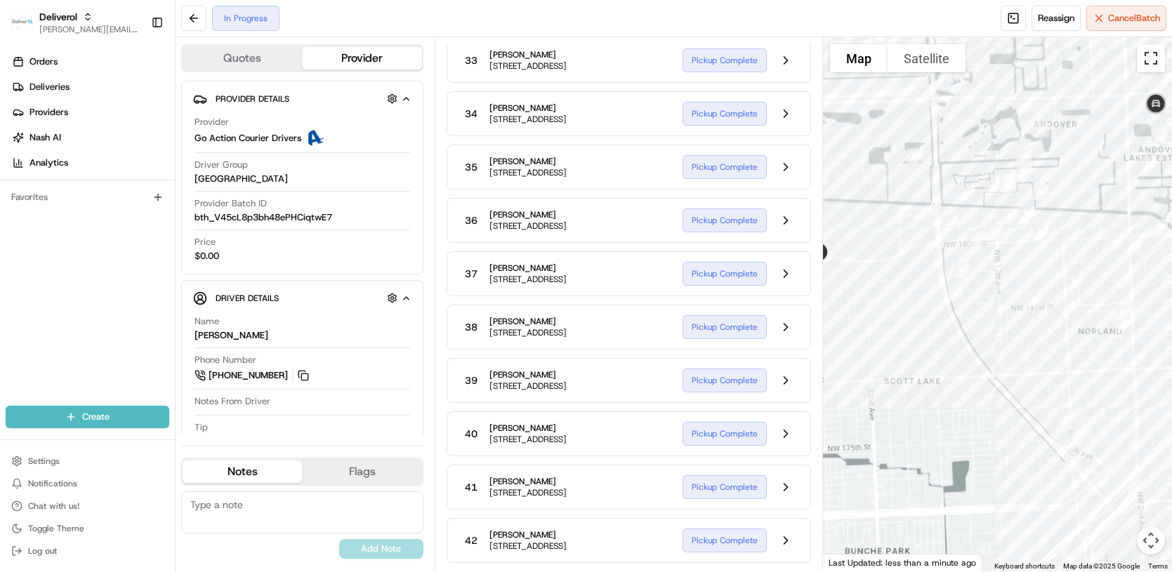
click at [1065, 55] on button "Toggle fullscreen view" at bounding box center [1151, 58] width 28 height 28
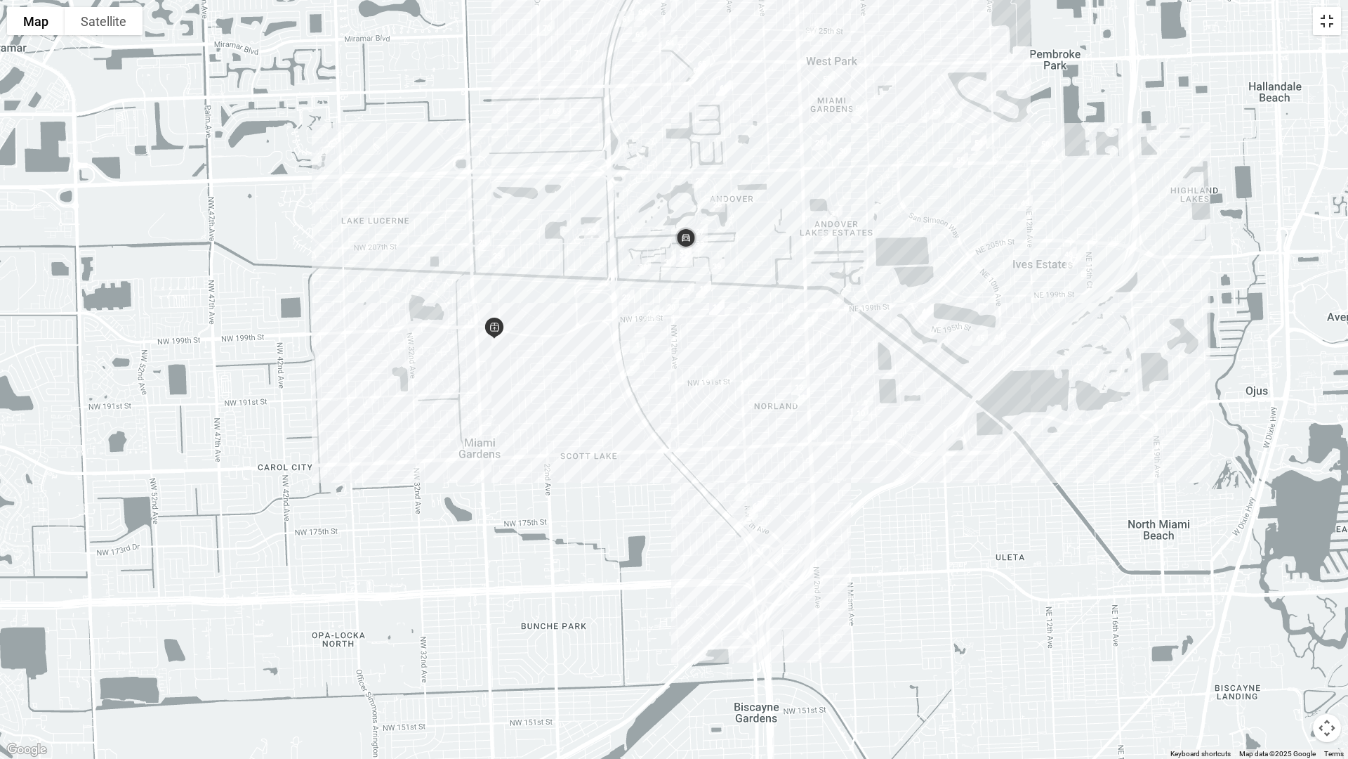
click at [1065, 23] on button "Toggle fullscreen view" at bounding box center [1327, 21] width 28 height 28
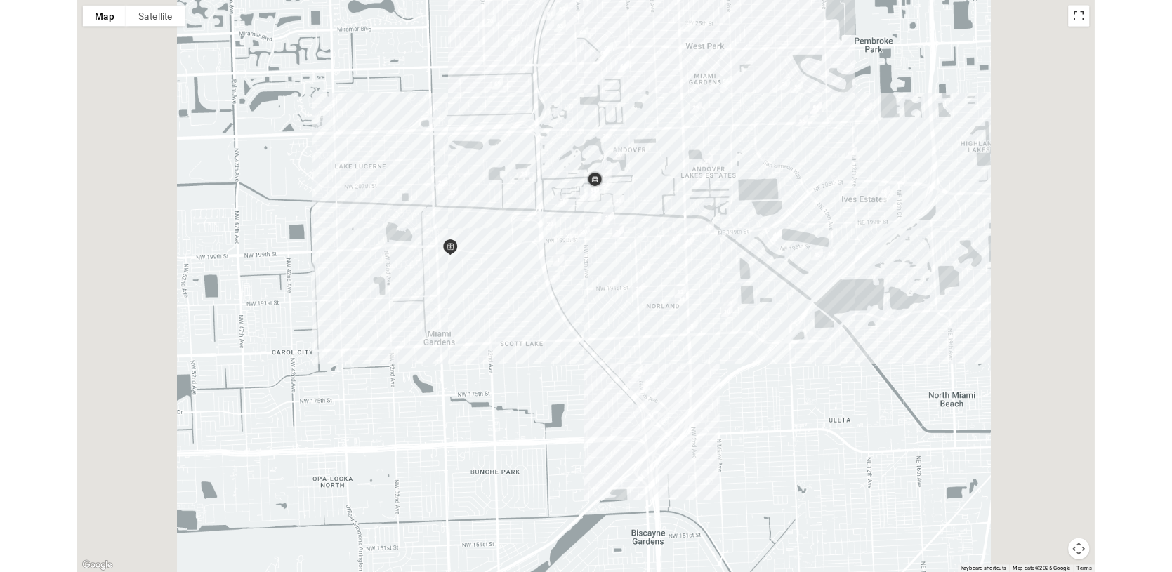
scroll to position [1815, 0]
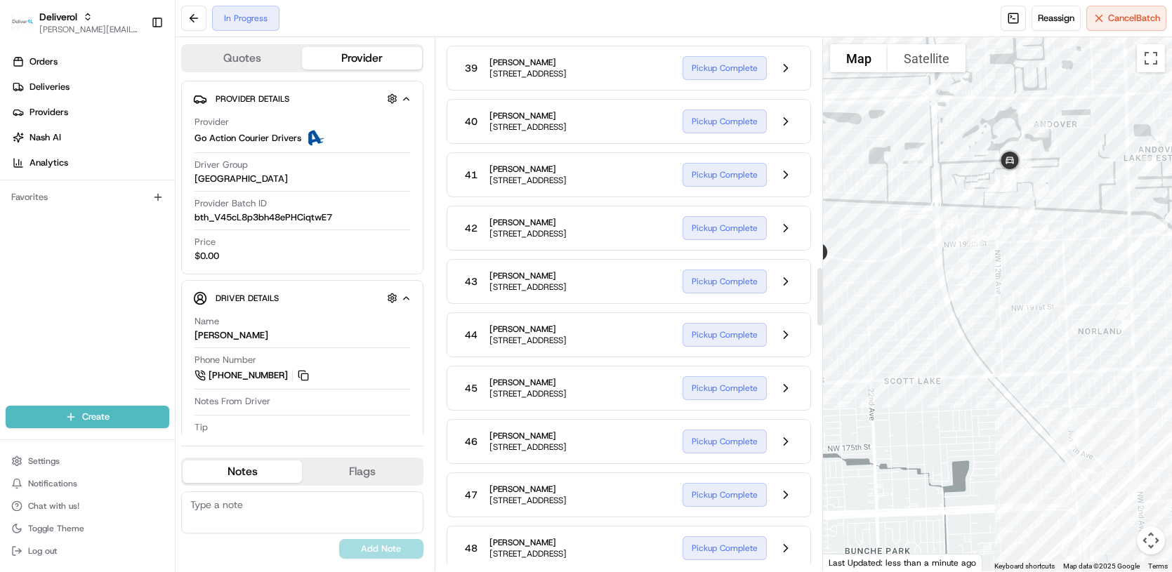
scroll to position [2096, 0]
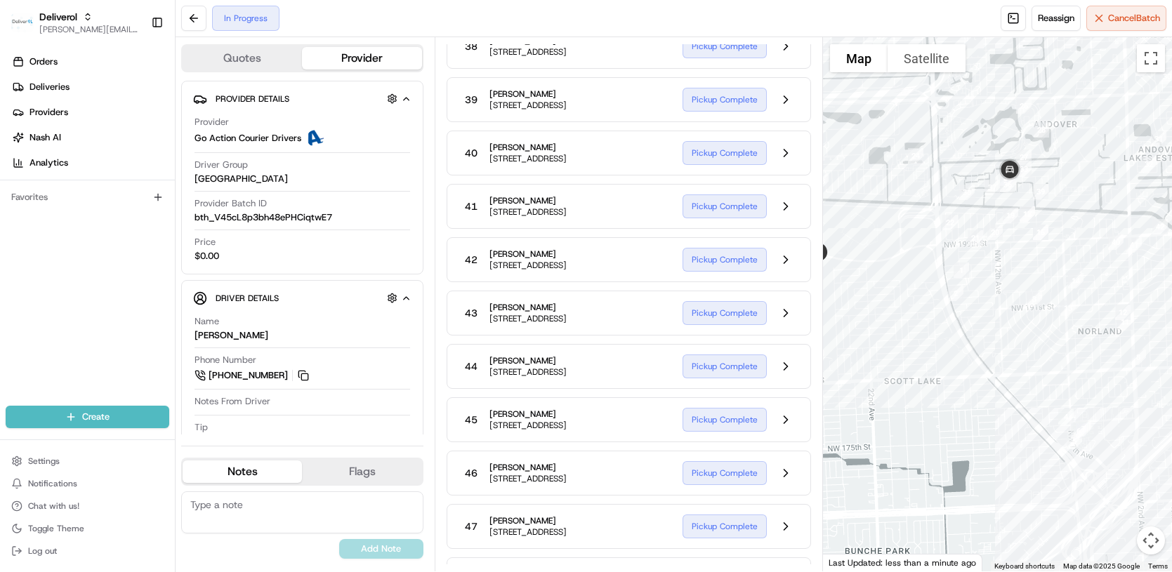
click at [812, 282] on div "Summary EDT CDT Created: 08/22/2025 6:34 AM Strategy: Internal (dss_CaSjpL) 1 P…" at bounding box center [629, 304] width 388 height 534
click at [803, 122] on div "39 Chaya Atzmon 20406 NW 8th Ct, Miami Gardens, FL 33169, US Pickup Complete" at bounding box center [629, 99] width 365 height 45
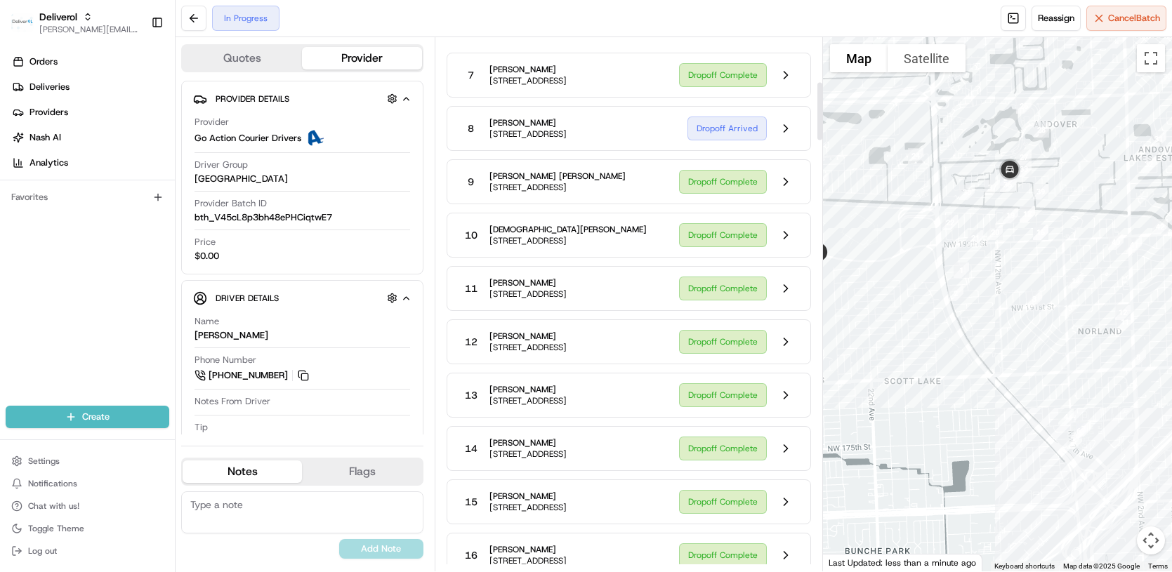
scroll to position [411, 0]
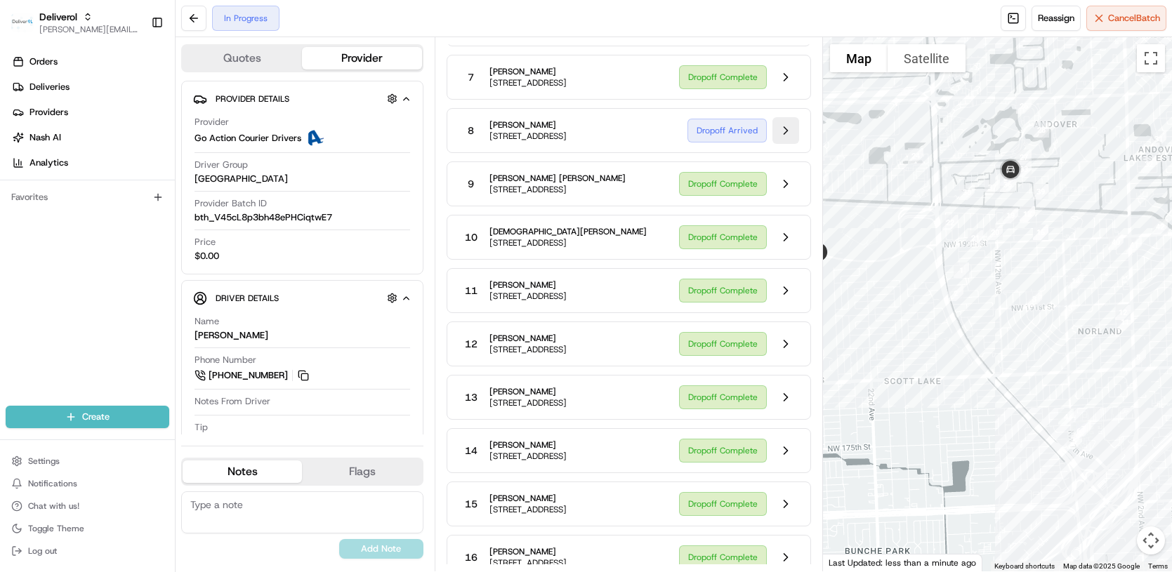
click at [786, 144] on button at bounding box center [786, 130] width 27 height 27
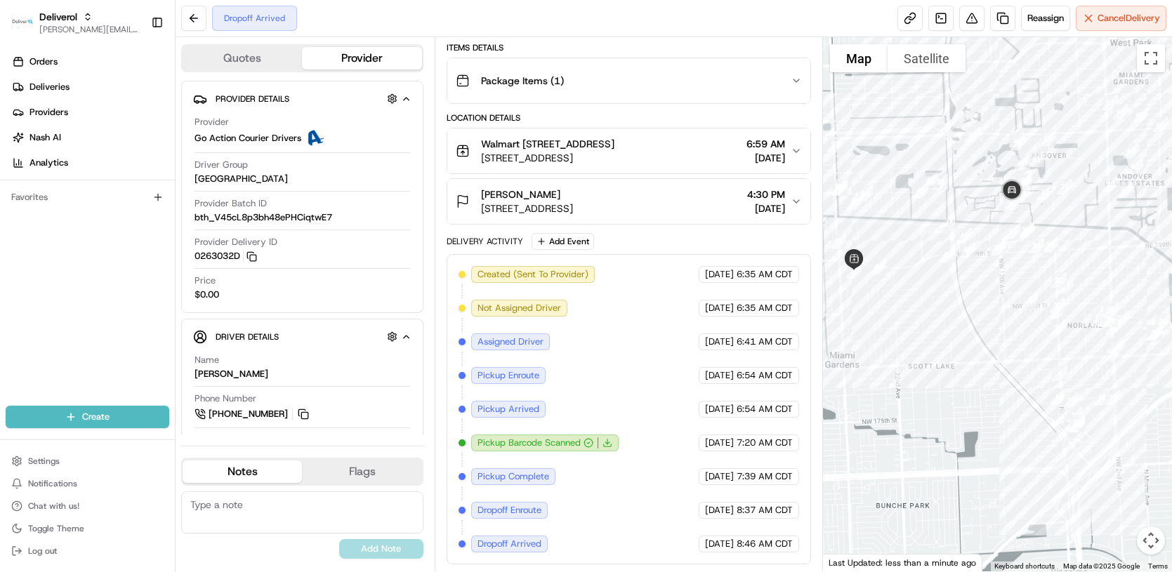
scroll to position [283, 0]
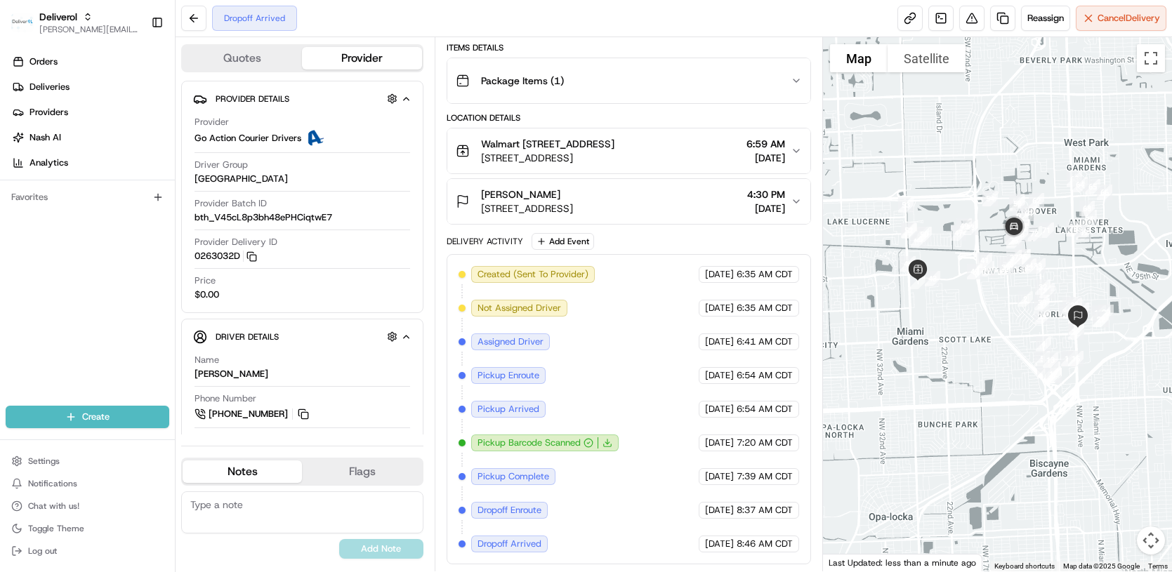
click at [793, 204] on icon "button" at bounding box center [796, 201] width 11 height 11
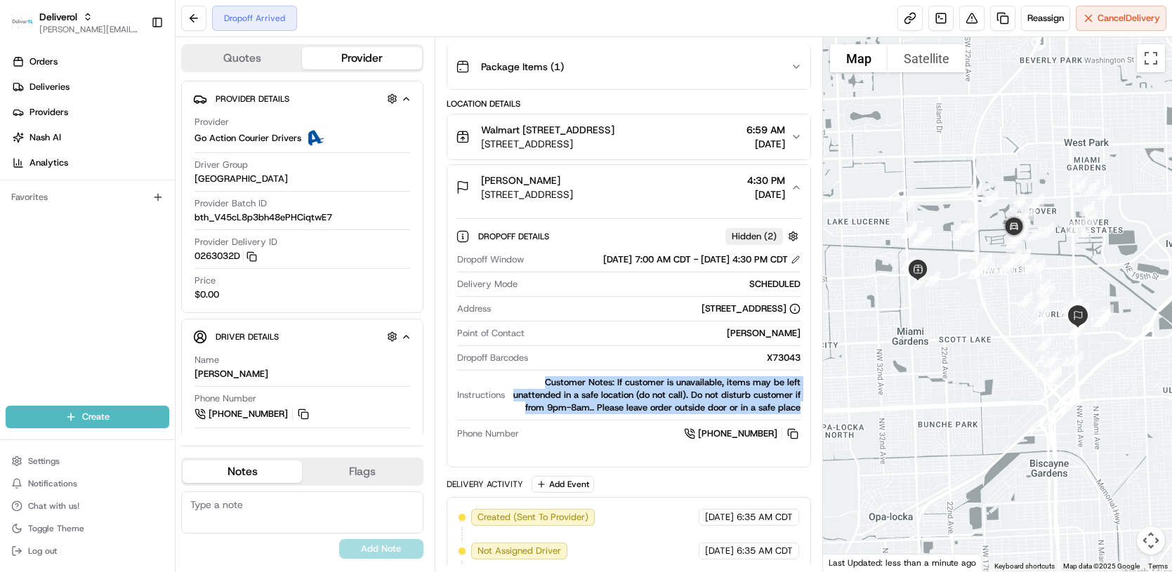
drag, startPoint x: 547, startPoint y: 398, endPoint x: 808, endPoint y: 430, distance: 263.2
click at [808, 430] on div "Dropoff Details Hidden ( 2 ) Dropoff Window 08/22/2025 7:00 AM CDT - 08/22/2025…" at bounding box center [628, 333] width 363 height 246
copy div "Customer Notes: If customer is unavailable, items may be left unattended in a s…"
click at [1071, 95] on div at bounding box center [997, 304] width 349 height 534
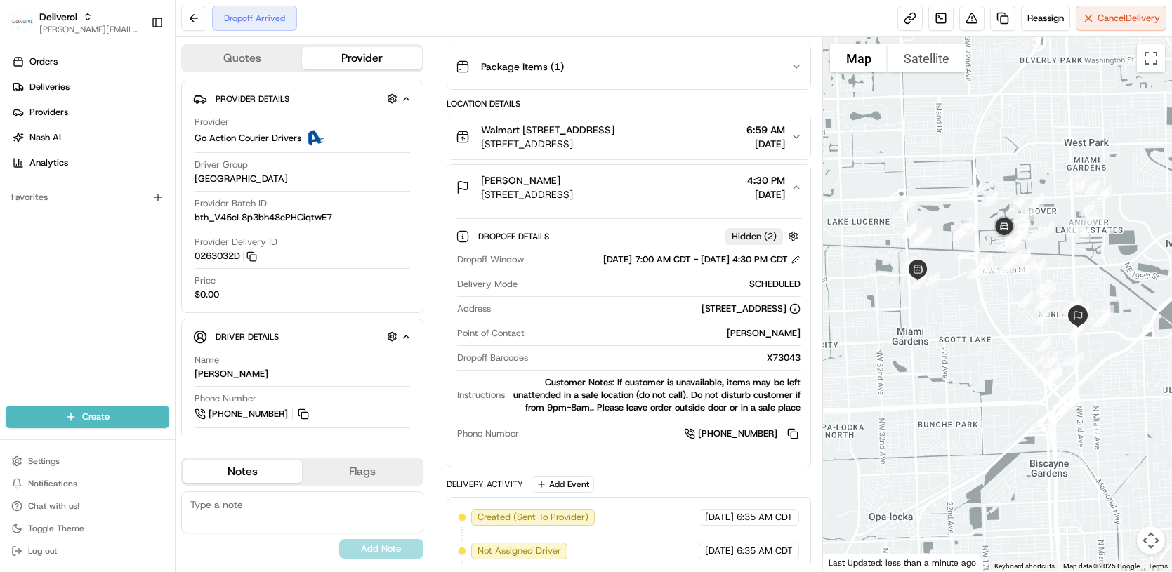
click at [593, 467] on div "Dropoff Details Hidden ( 2 ) Dropoff Window 08/22/2025 7:00 AM CDT - 08/22/2025…" at bounding box center [628, 338] width 363 height 257
click at [938, 119] on div at bounding box center [997, 304] width 349 height 534
click at [554, 493] on button "Add Event" at bounding box center [563, 484] width 63 height 17
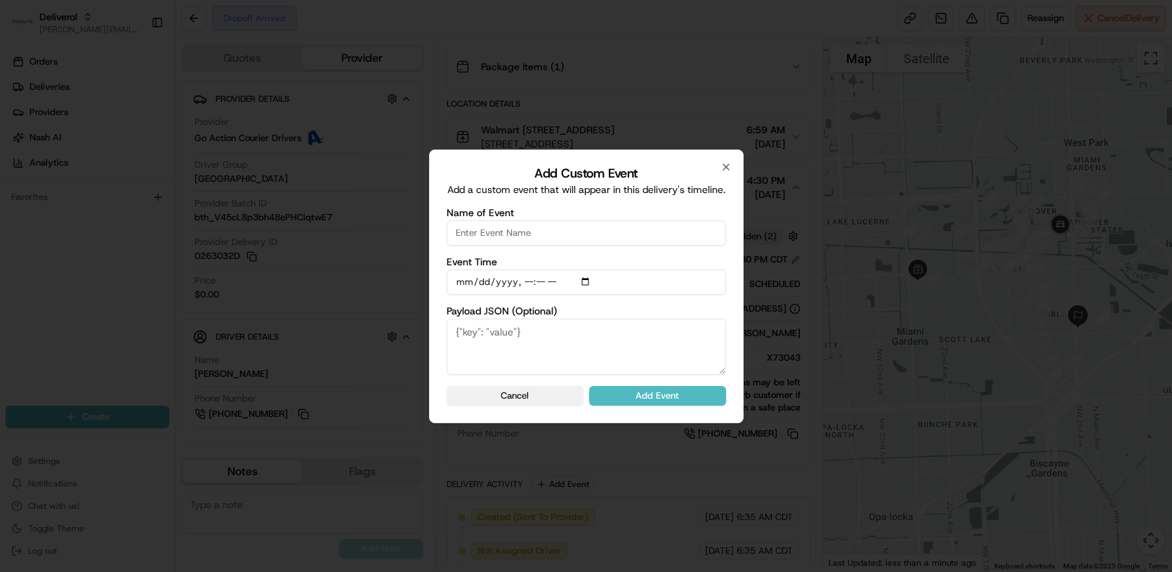
click at [539, 397] on button "Cancel" at bounding box center [515, 396] width 137 height 20
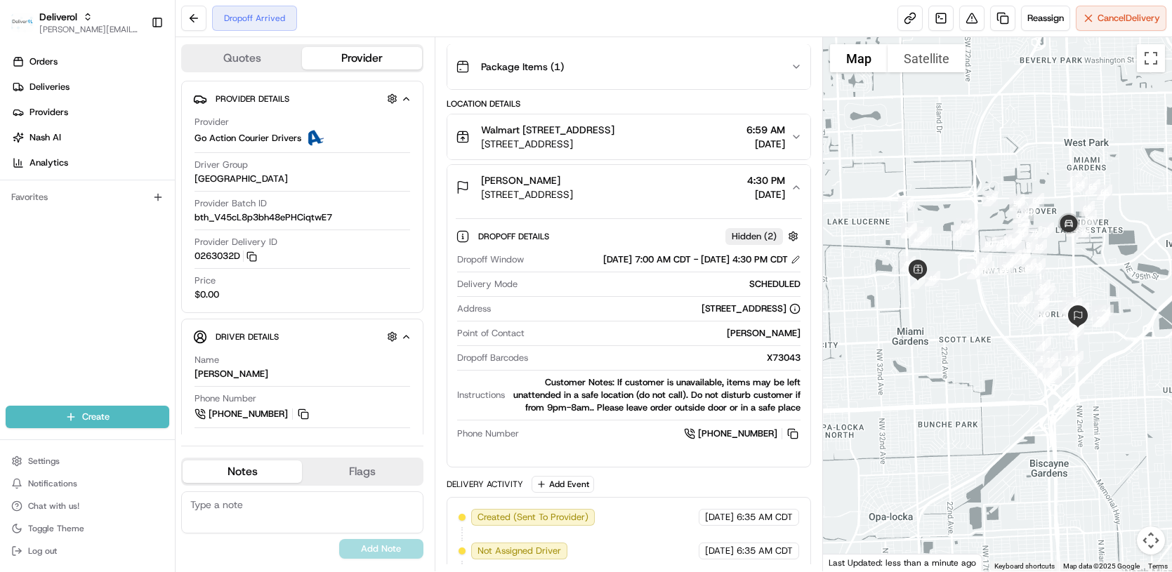
click at [644, 412] on div "Customer Notes: If customer is unavailable, items may be left unattended in a s…" at bounding box center [656, 395] width 290 height 38
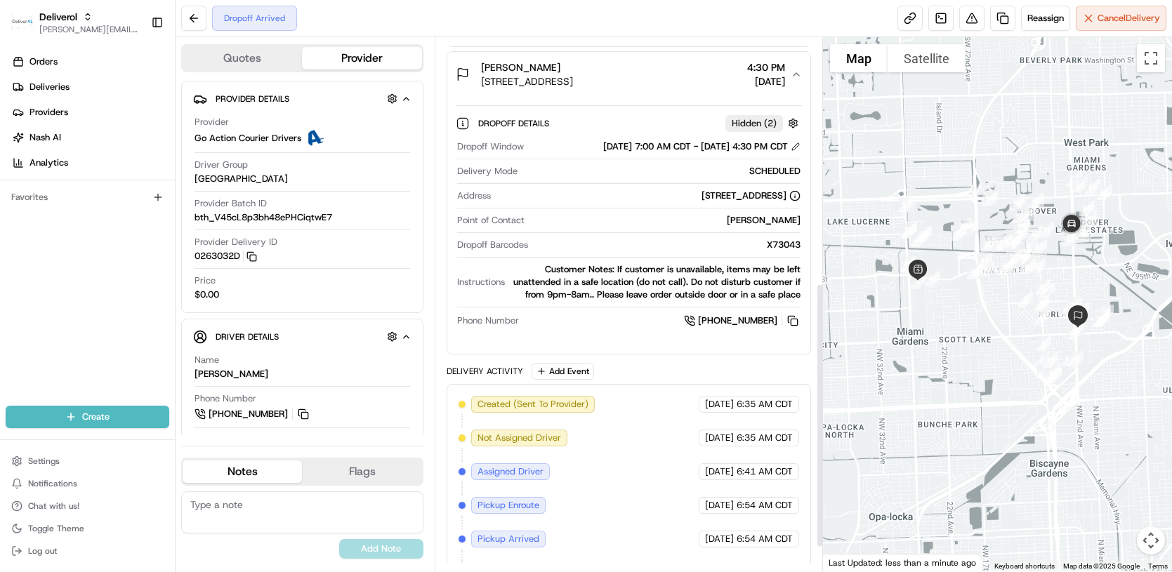
scroll to position [492, 0]
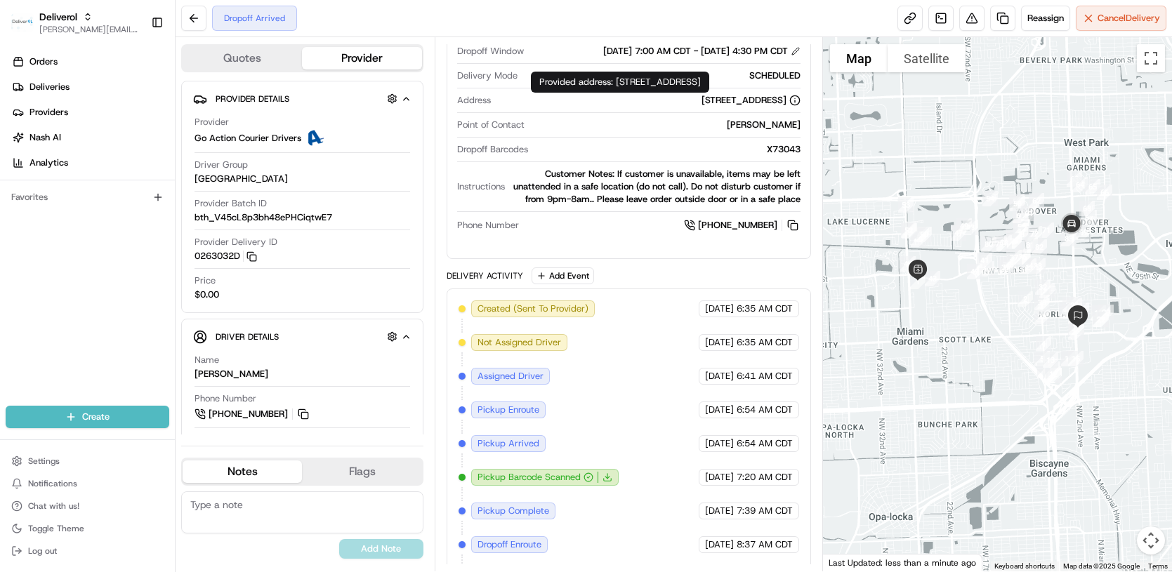
click at [798, 106] on icon at bounding box center [794, 100] width 11 height 11
click at [793, 106] on icon at bounding box center [794, 100] width 11 height 11
click at [337, 515] on textarea at bounding box center [302, 513] width 242 height 42
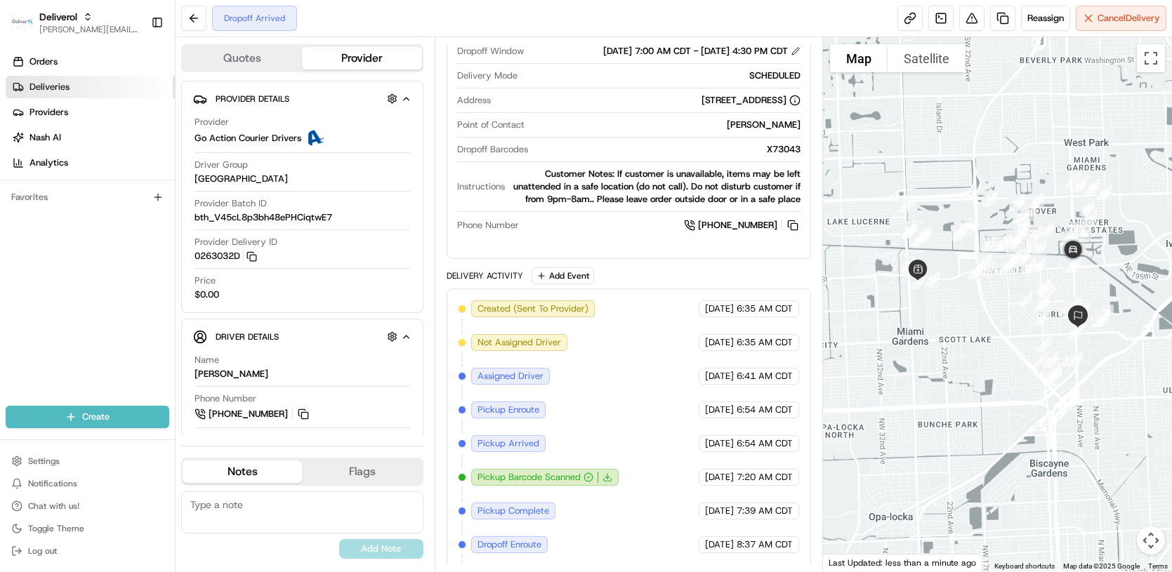
click at [57, 88] on span "Deliveries" at bounding box center [49, 87] width 40 height 13
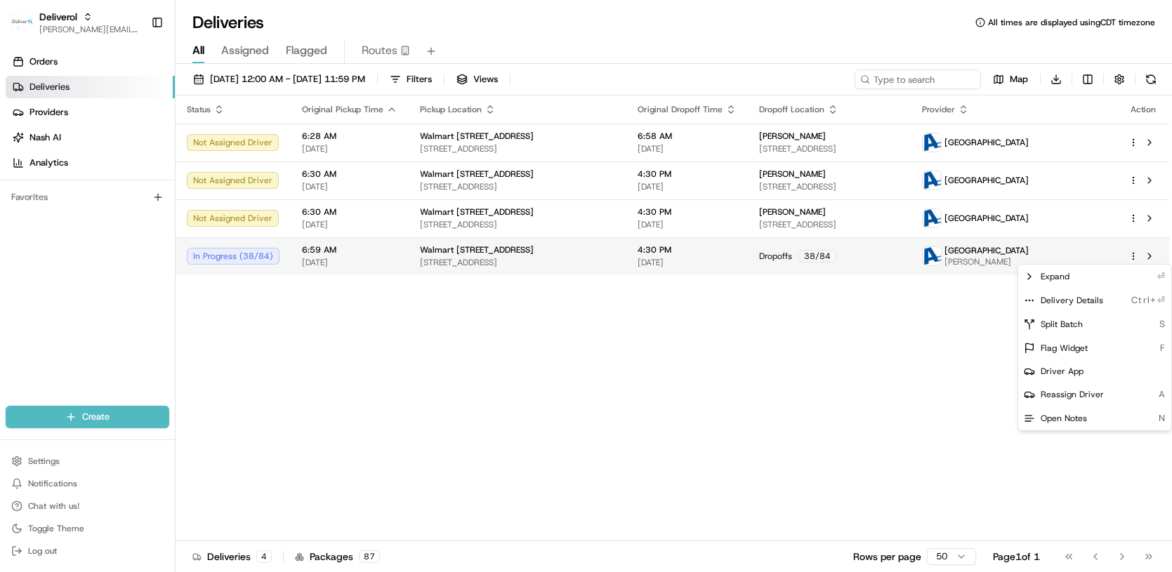
click at [1134, 256] on html "Deliverol chris.sexton@deliverol.com Toggle Sidebar Orders Deliveries Providers…" at bounding box center [586, 286] width 1172 height 572
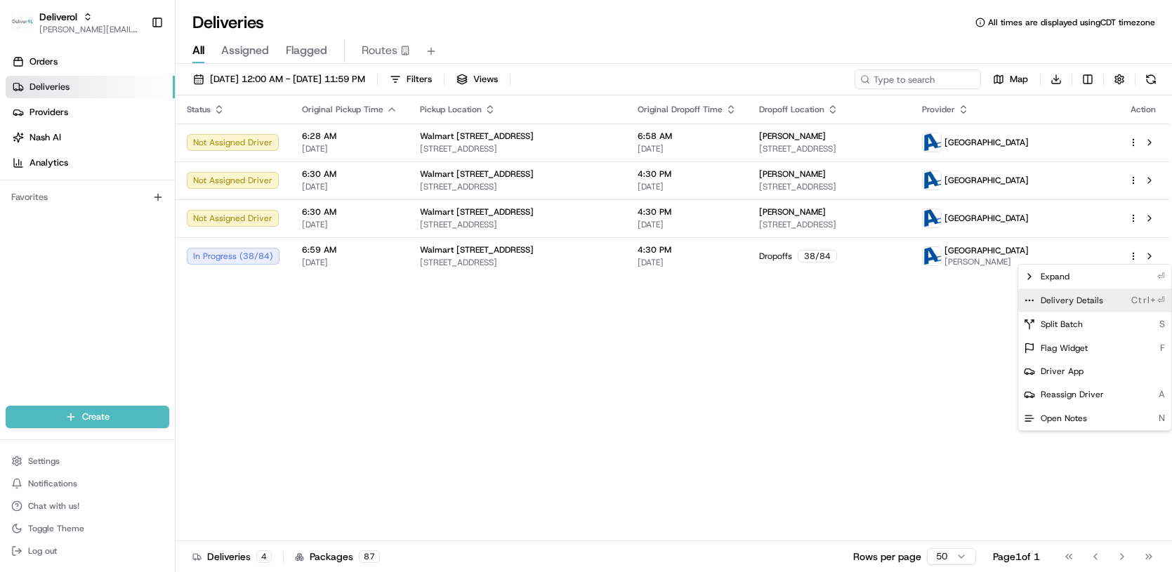
click at [1084, 294] on div "Delivery Details Ctrl+⏎" at bounding box center [1094, 301] width 153 height 24
click at [1045, 297] on span "Delivery Details" at bounding box center [1072, 300] width 63 height 11
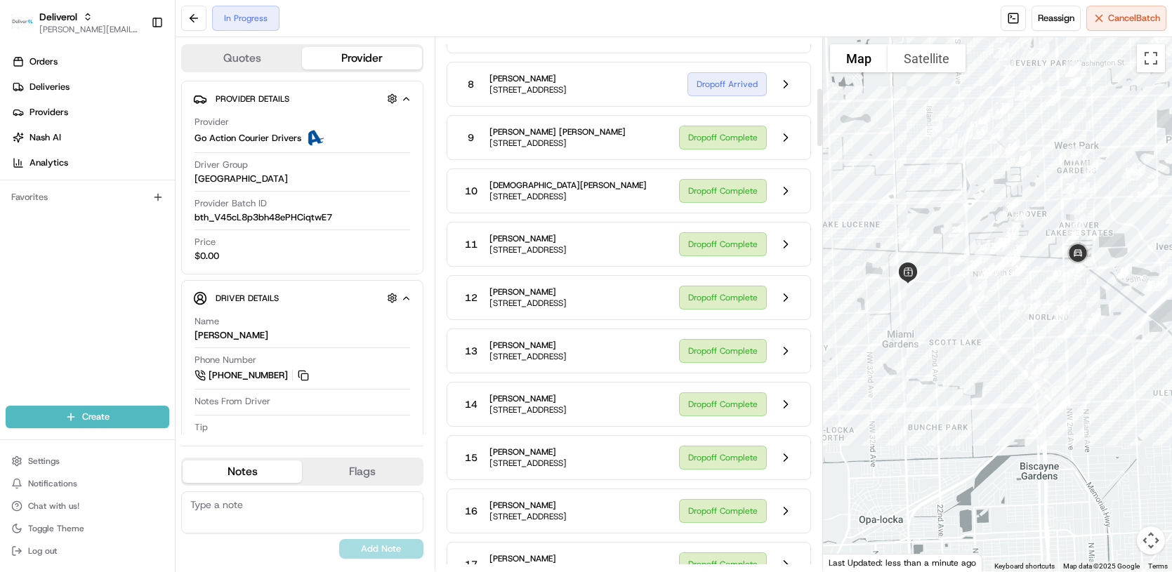
scroll to position [421, 0]
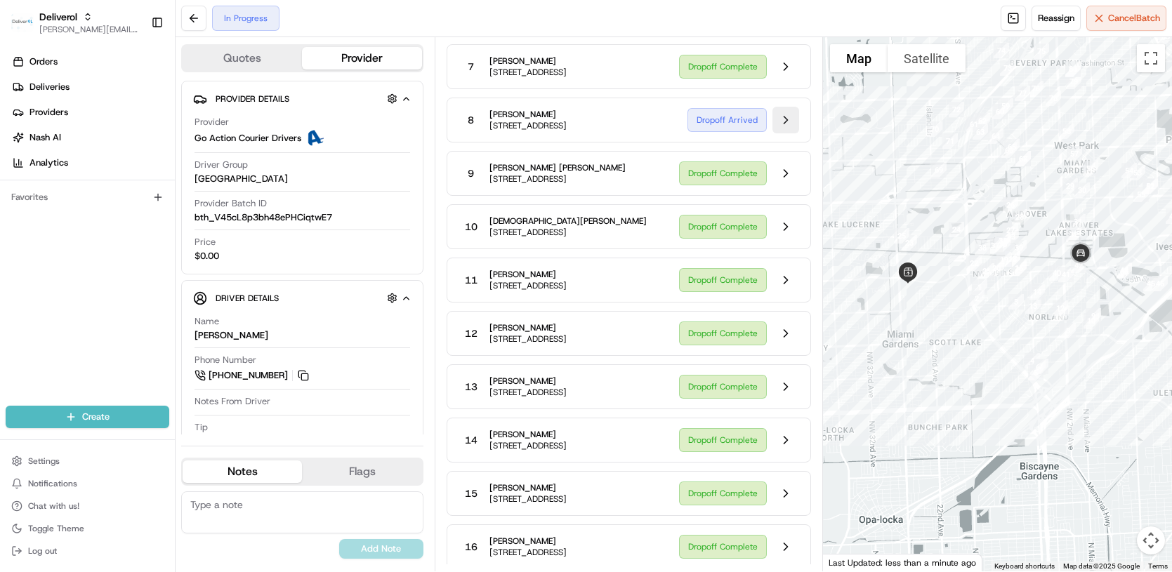
click at [782, 133] on button at bounding box center [786, 120] width 27 height 27
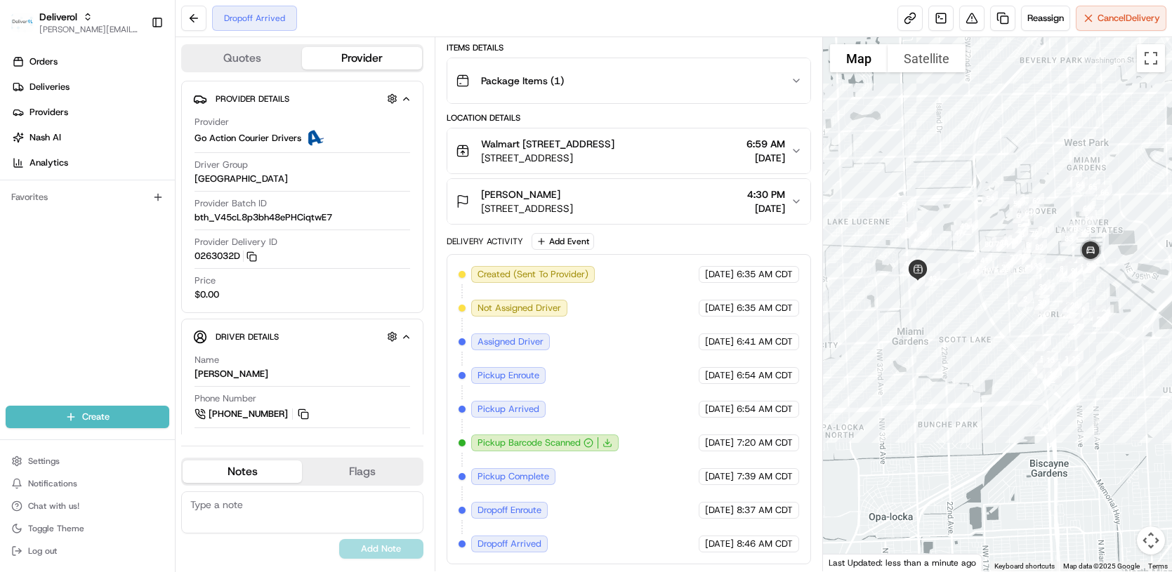
scroll to position [283, 0]
